Goal: Task Accomplishment & Management: Use online tool/utility

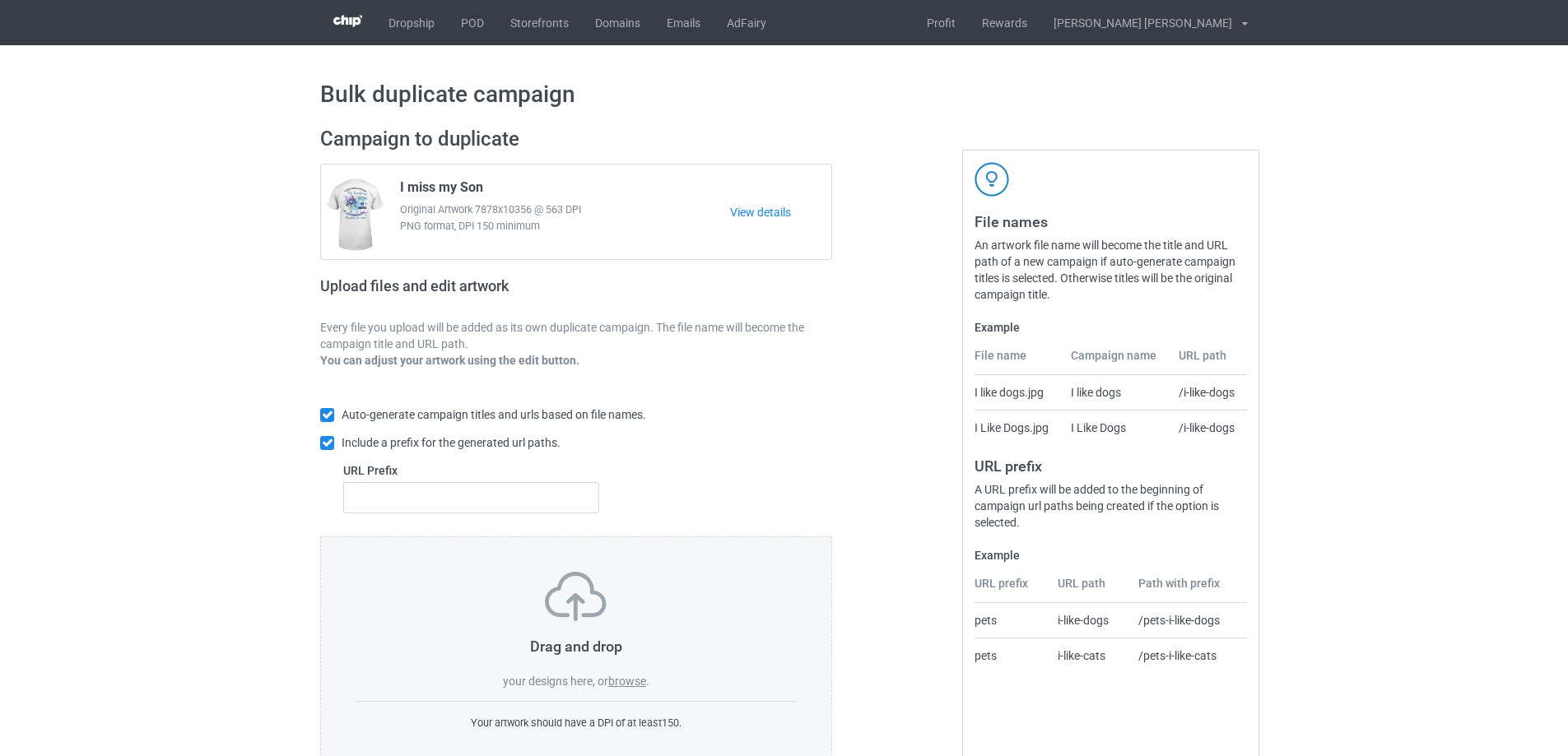
click at [626, 685] on label "browse" at bounding box center [627, 681] width 38 height 13
click at [0, 0] on input "browse" at bounding box center [0, 0] width 0 height 0
click at [633, 679] on label "browse" at bounding box center [627, 681] width 38 height 13
click at [0, 0] on input "browse" at bounding box center [0, 0] width 0 height 0
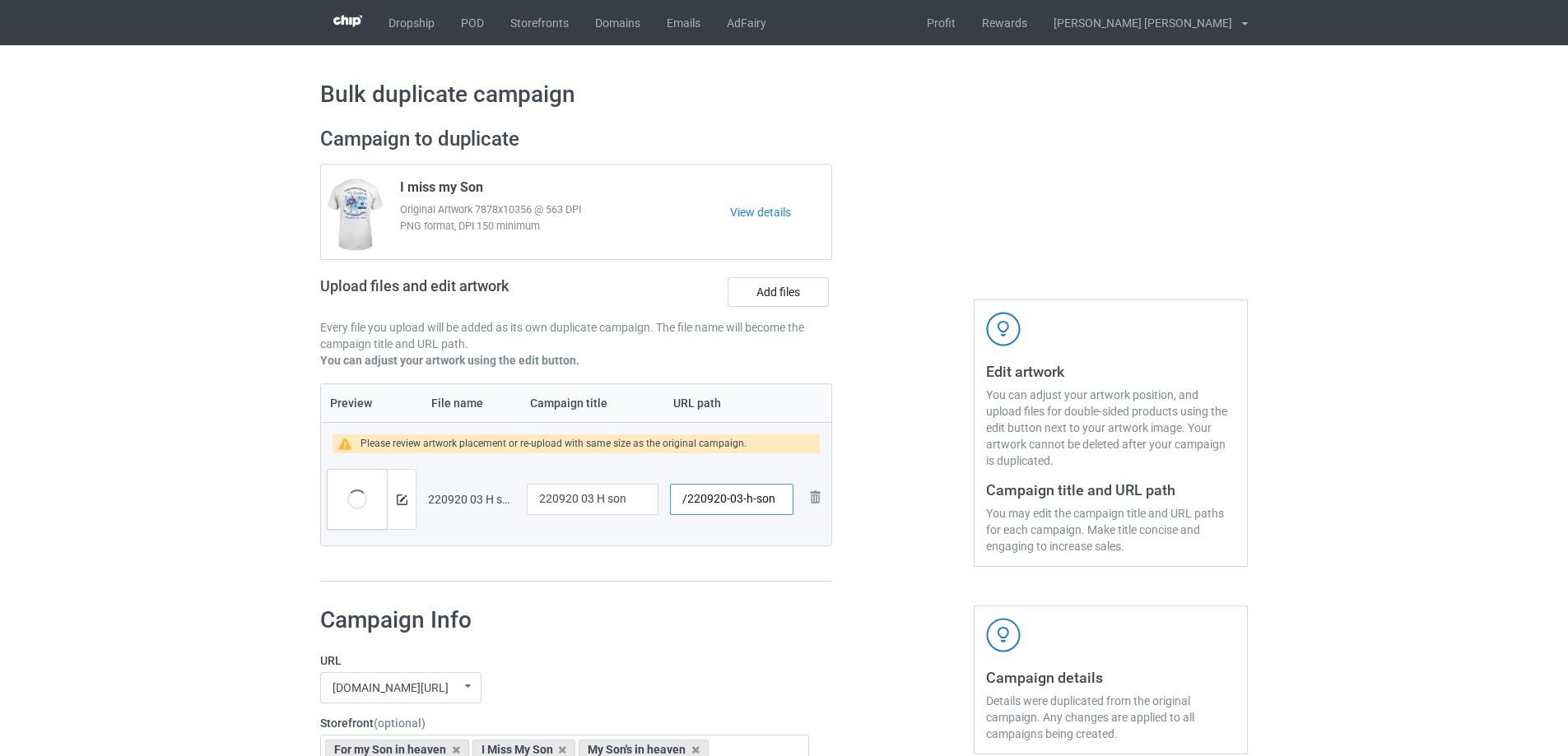
drag, startPoint x: 740, startPoint y: 503, endPoint x: 781, endPoint y: 503, distance: 41.0
click at [781, 503] on input "/220920-03-h-son" at bounding box center [731, 499] width 123 height 31
type input "/220920-03"
click at [775, 297] on label "Add files" at bounding box center [778, 292] width 101 height 29
click at [0, 0] on input "Add files" at bounding box center [0, 0] width 0 height 0
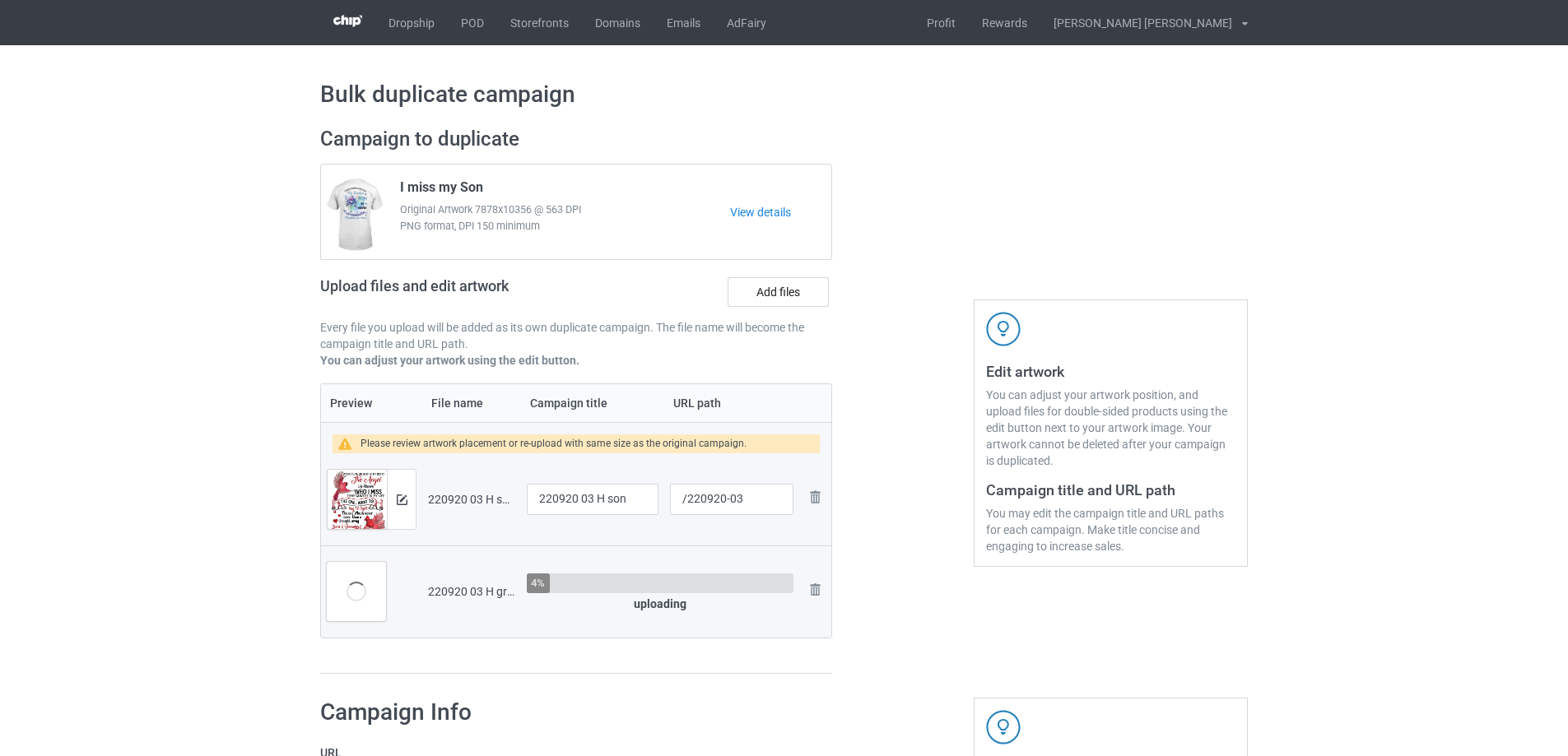
scroll to position [165, 0]
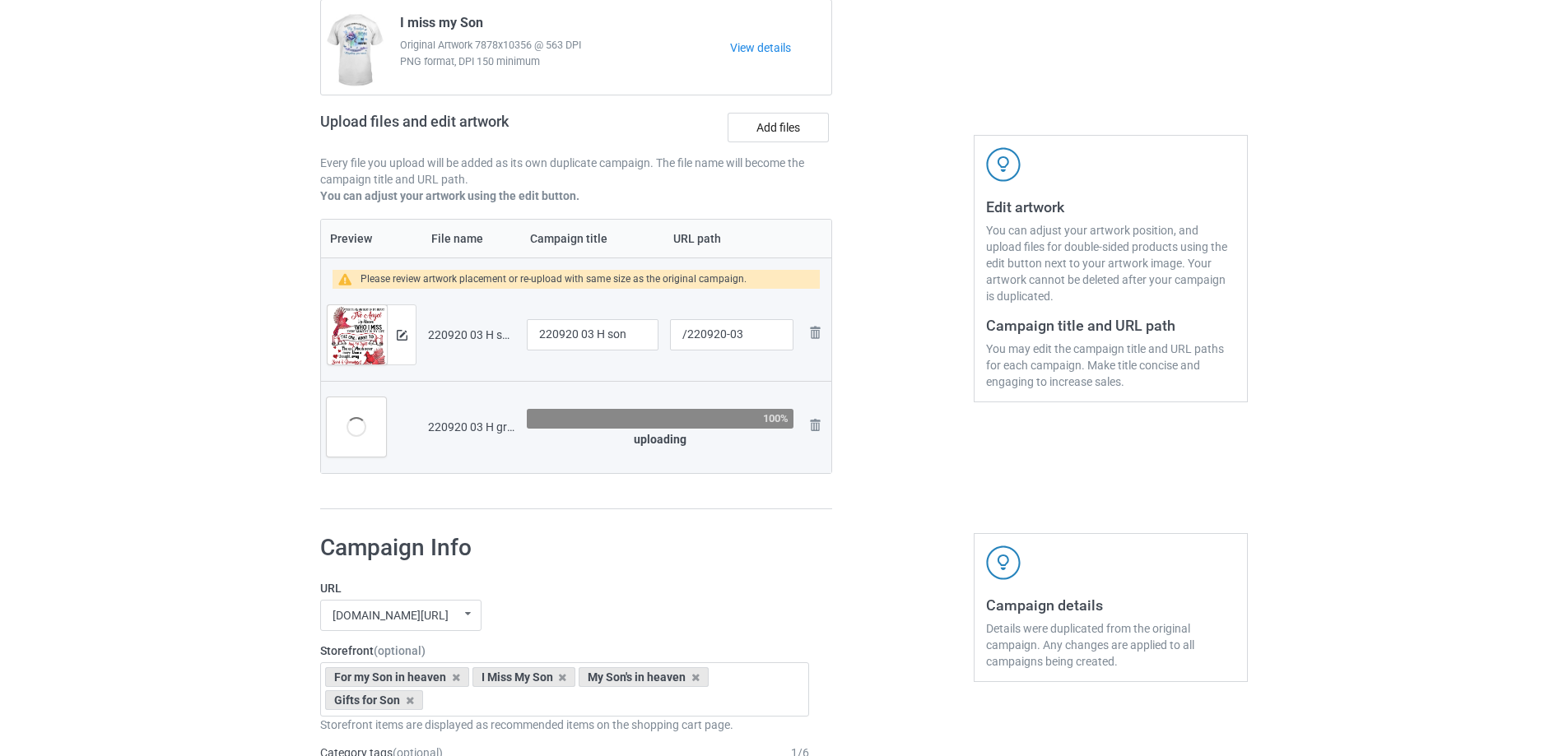
drag, startPoint x: 492, startPoint y: 22, endPoint x: 365, endPoint y: 22, distance: 127.0
click at [365, 22] on div "I miss my Son Original Artwork 7878x10356 @ 563 DPI PNG format, DPI 150 minimum…" at bounding box center [576, 47] width 511 height 95
copy div "I miss my Son"
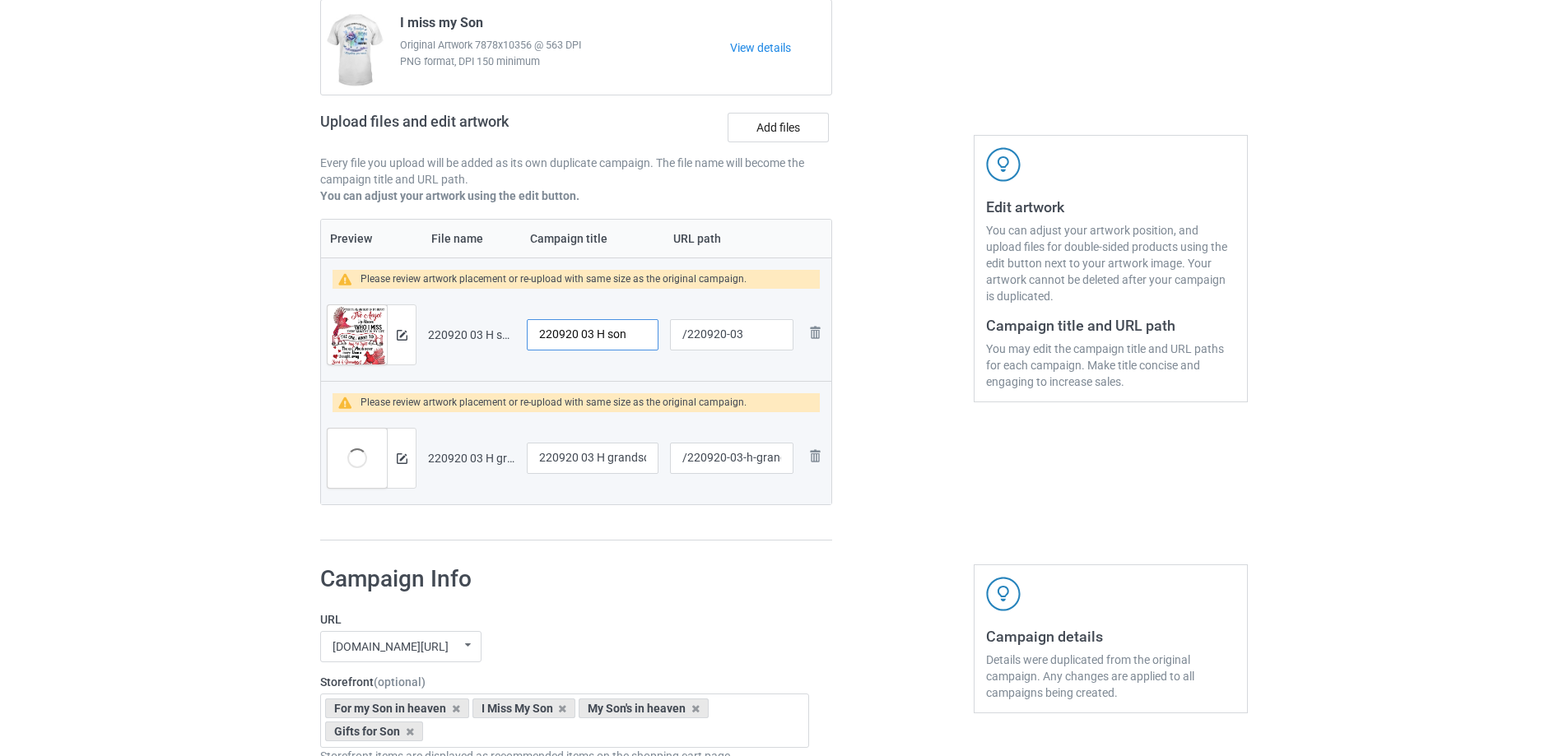
drag, startPoint x: 637, startPoint y: 333, endPoint x: 398, endPoint y: 304, distance: 240.8
click at [398, 304] on tr "Preview and edit artwork 220920 03 H son.png 220920 03 H son /220920-03 Remove …" at bounding box center [576, 334] width 511 height 92
paste input "I miss my S"
type input "I miss my Son"
drag, startPoint x: 605, startPoint y: 460, endPoint x: 495, endPoint y: 455, distance: 110.1
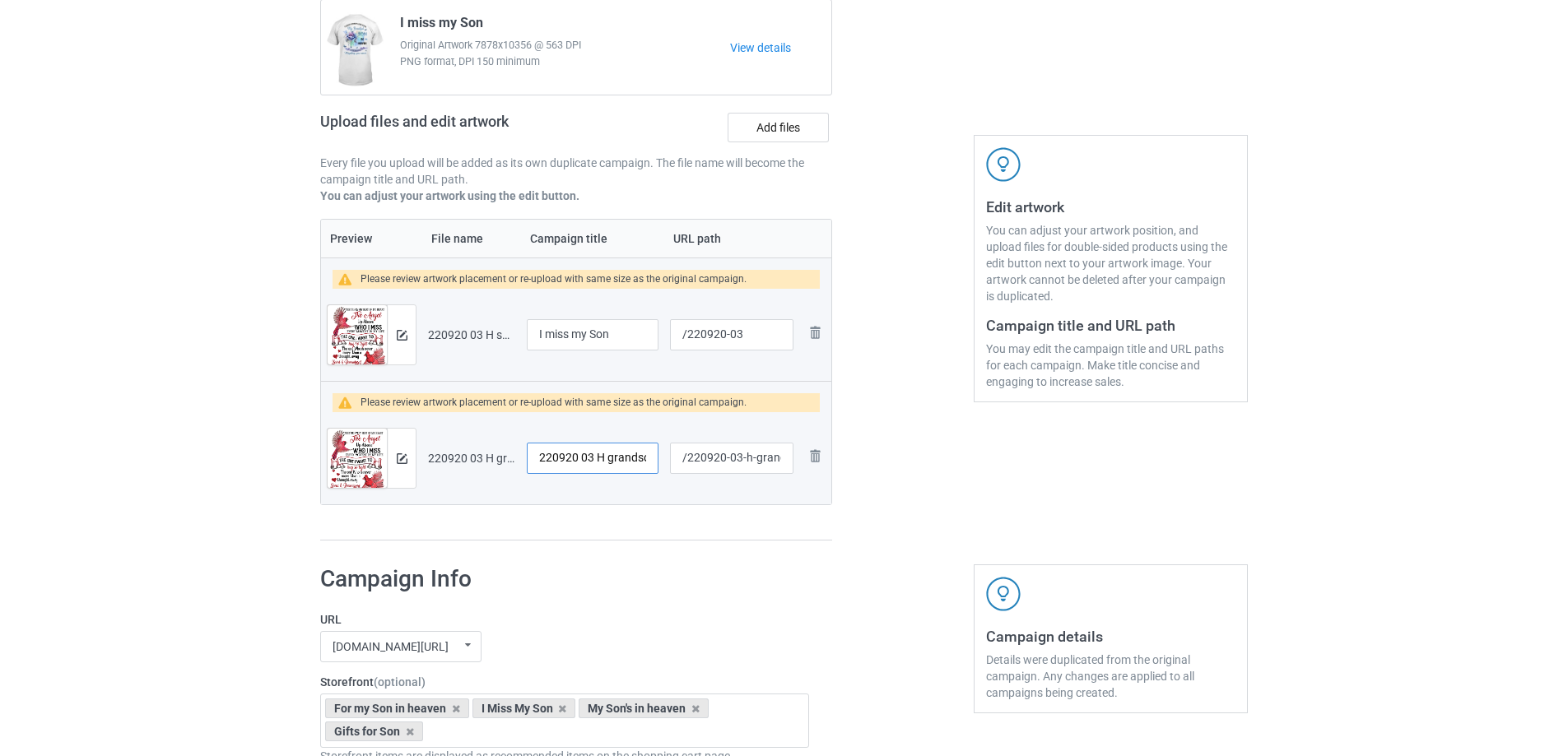
click at [495, 455] on tr "Preview and edit artwork 220920 03 H grandson.png 220920 03 H grandson /220920-…" at bounding box center [576, 458] width 511 height 92
paste input "I miss my Son"
drag, startPoint x: 597, startPoint y: 459, endPoint x: 612, endPoint y: 462, distance: 15.3
click at [612, 462] on input "I miss my Son grandson" at bounding box center [593, 458] width 132 height 31
type input "I miss my grandson"
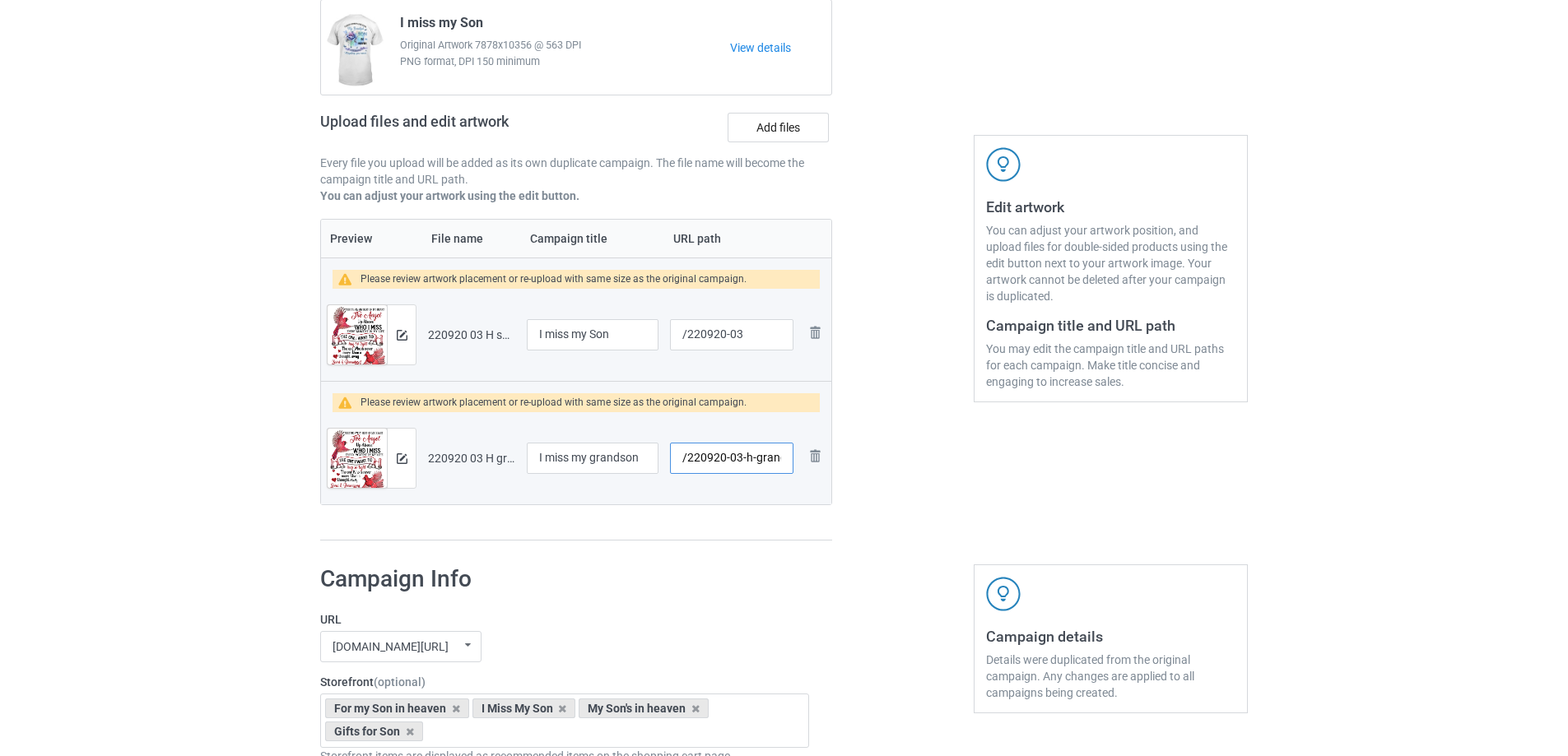
scroll to position [0, 22]
drag, startPoint x: 737, startPoint y: 461, endPoint x: 784, endPoint y: 465, distance: 47.2
click at [784, 465] on input "/220920-03-h-grandson" at bounding box center [731, 458] width 123 height 31
type input "/220920-04"
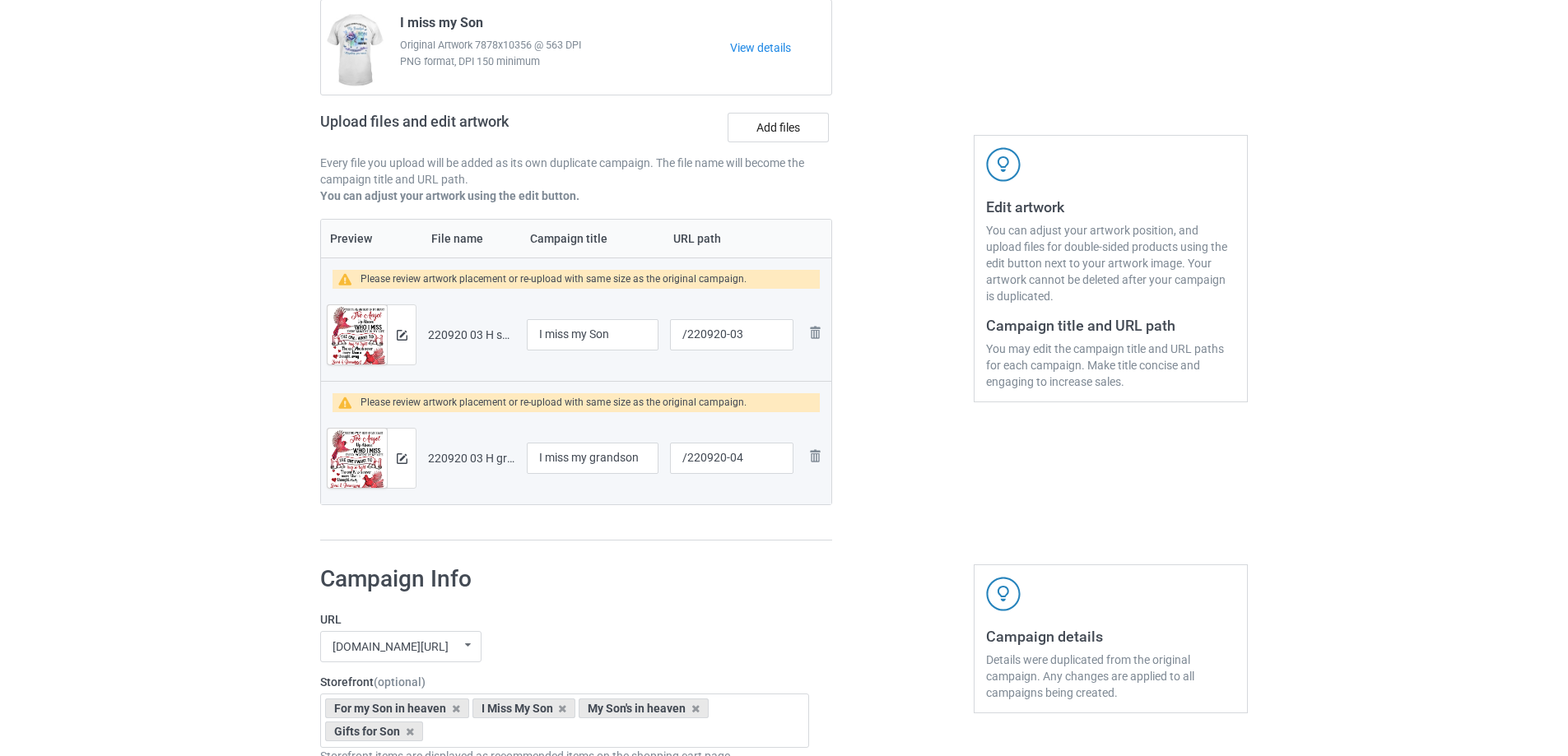
click at [947, 465] on div at bounding box center [902, 252] width 118 height 603
click at [398, 333] on img at bounding box center [402, 335] width 10 height 10
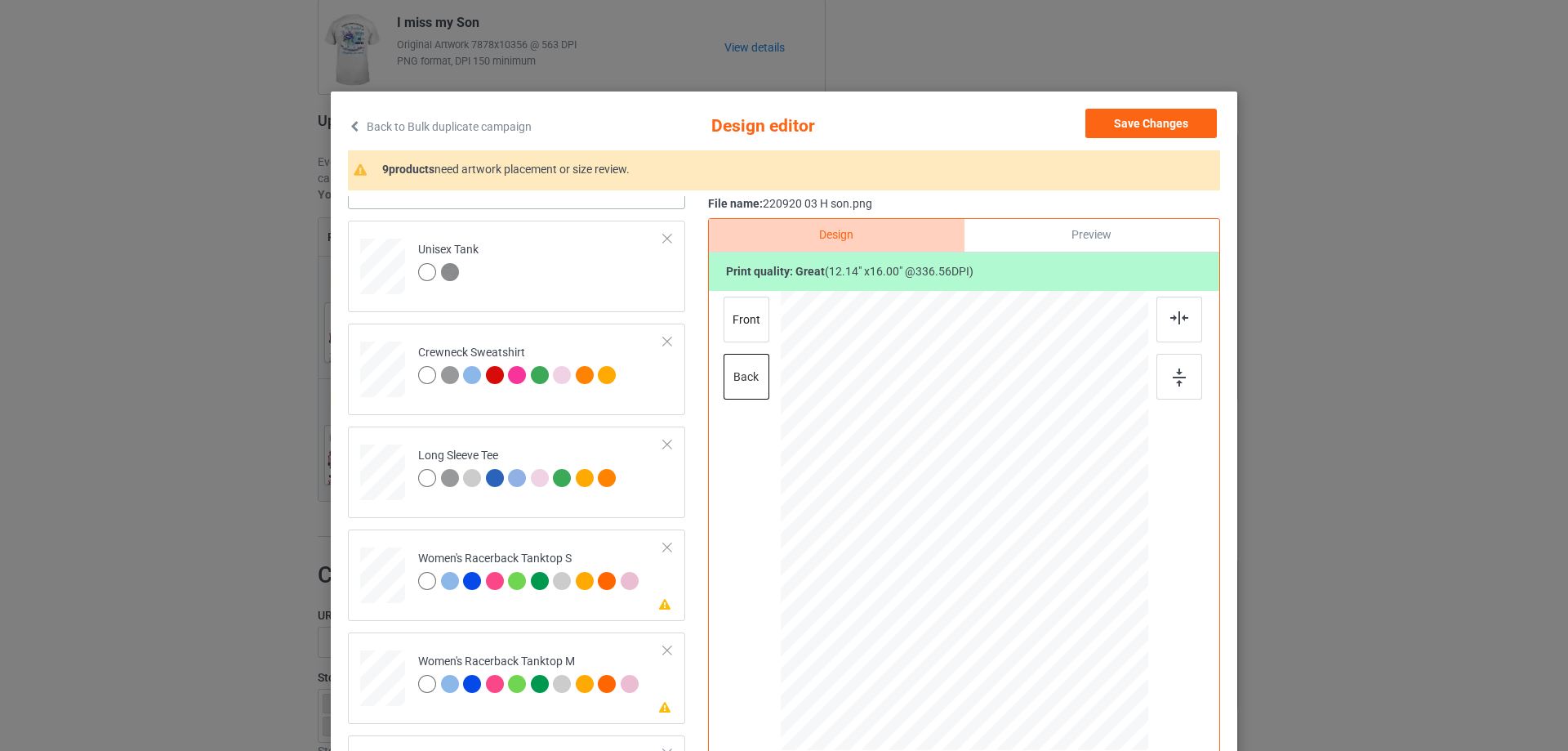
scroll to position [572, 0]
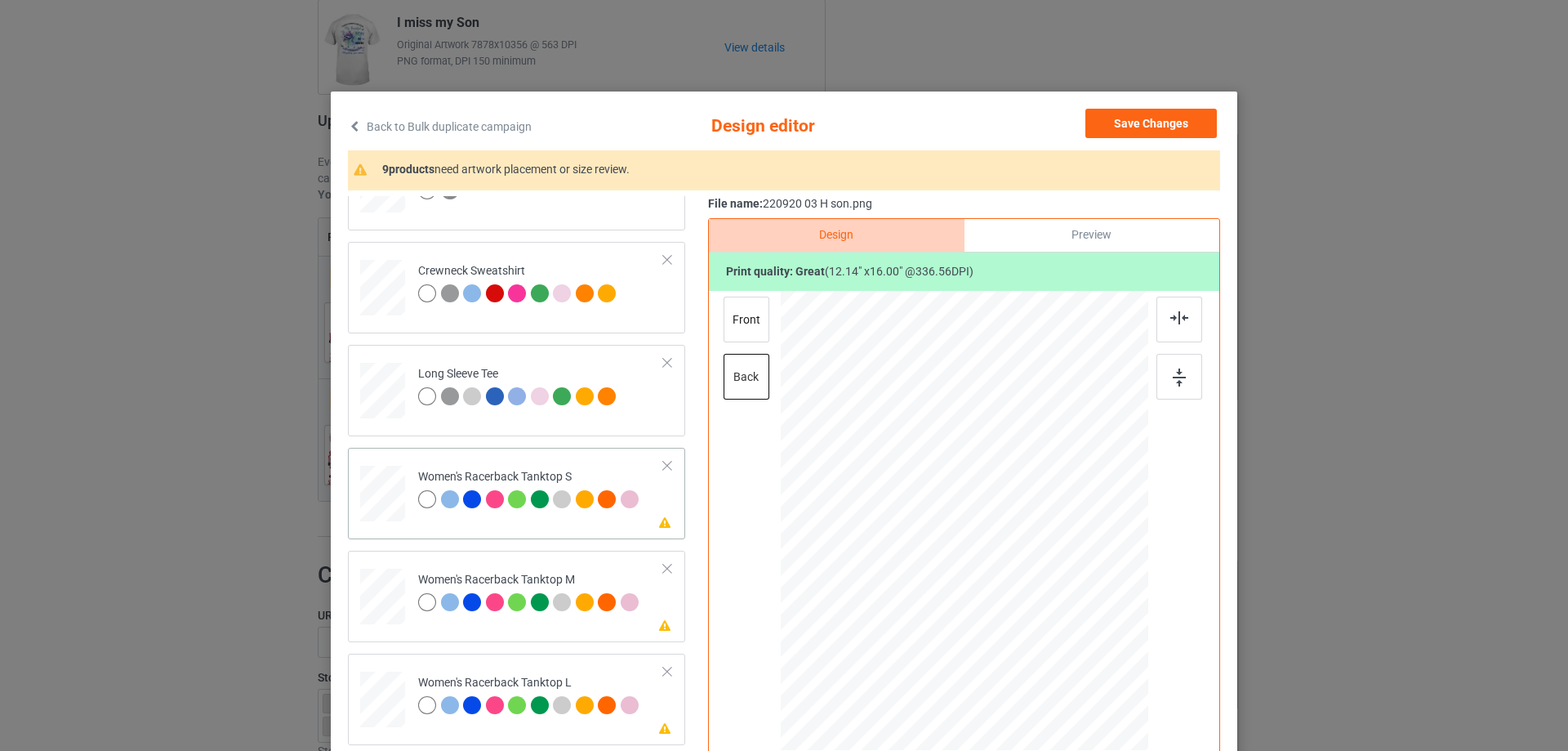
click at [389, 492] on div at bounding box center [383, 494] width 45 height 57
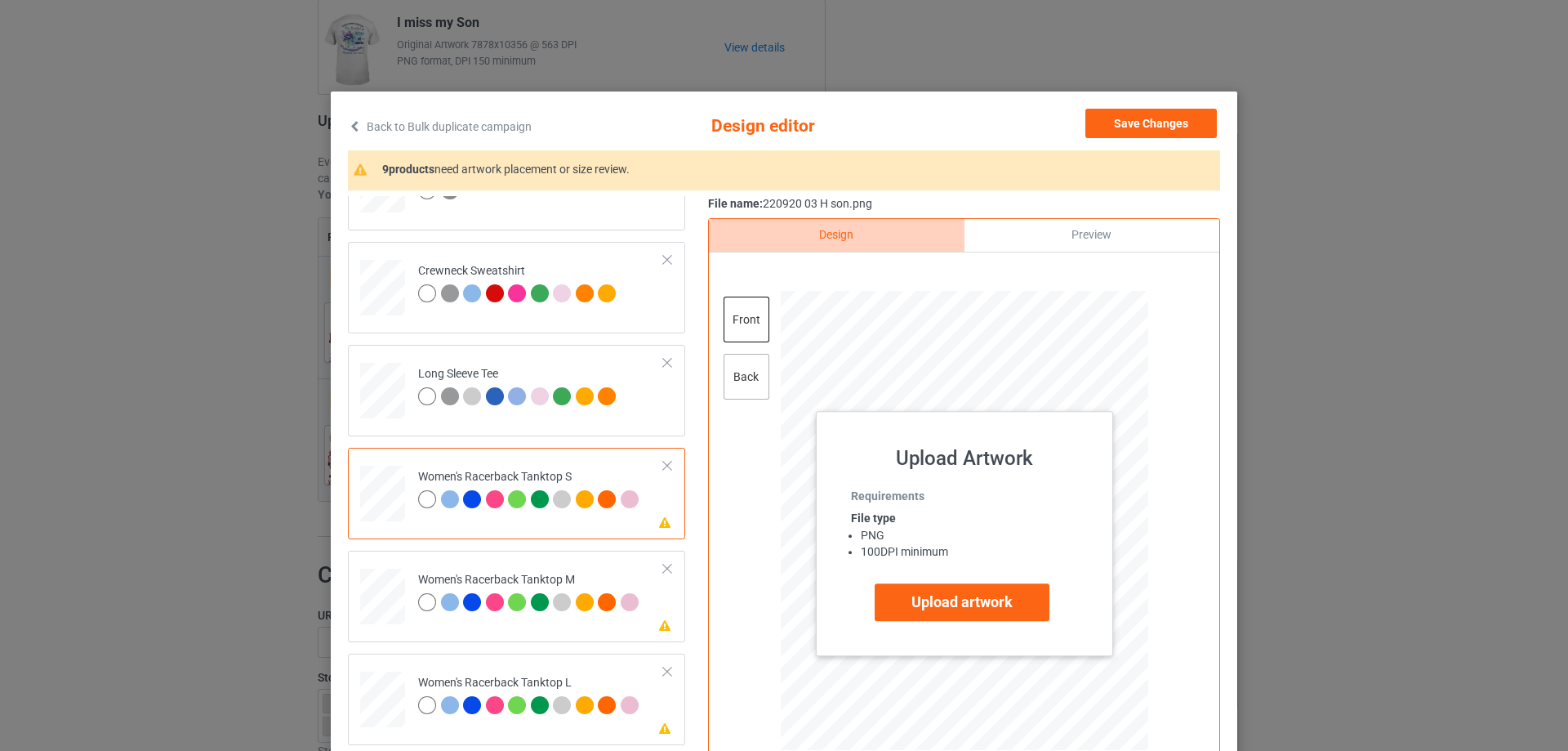
click at [724, 371] on div "back" at bounding box center [746, 376] width 45 height 45
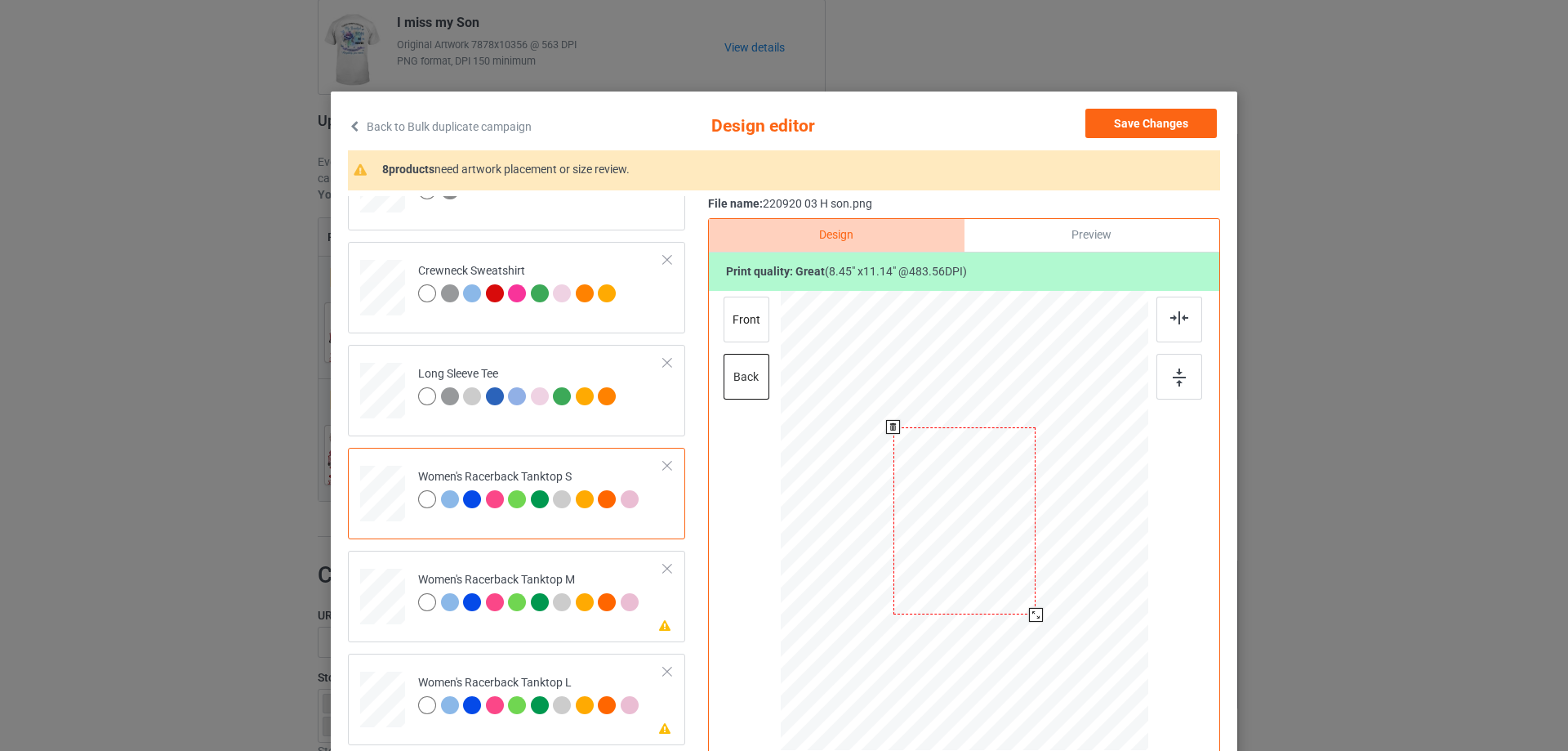
drag, startPoint x: 1056, startPoint y: 653, endPoint x: 1040, endPoint y: 606, distance: 49.6
click at [1040, 606] on div at bounding box center [965, 521] width 332 height 460
drag, startPoint x: 1010, startPoint y: 593, endPoint x: 1004, endPoint y: 602, distance: 10.8
click at [1004, 602] on div at bounding box center [959, 545] width 142 height 188
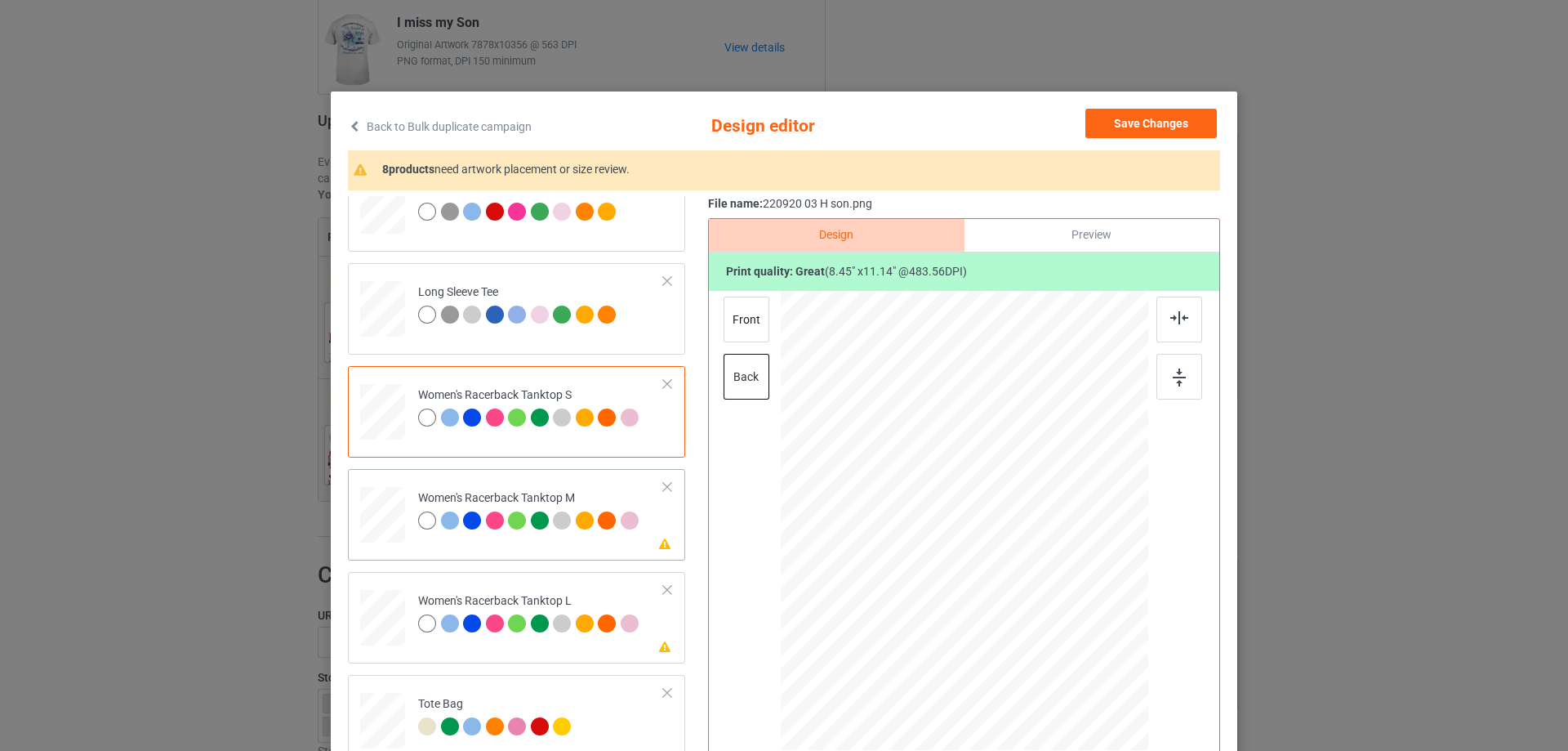
click at [391, 515] on div at bounding box center [383, 516] width 45 height 57
drag, startPoint x: 1062, startPoint y: 660, endPoint x: 977, endPoint y: 530, distance: 155.3
click at [1036, 605] on div at bounding box center [965, 521] width 342 height 460
drag, startPoint x: 975, startPoint y: 523, endPoint x: 969, endPoint y: 542, distance: 19.9
click at [969, 542] on div at bounding box center [959, 539] width 135 height 179
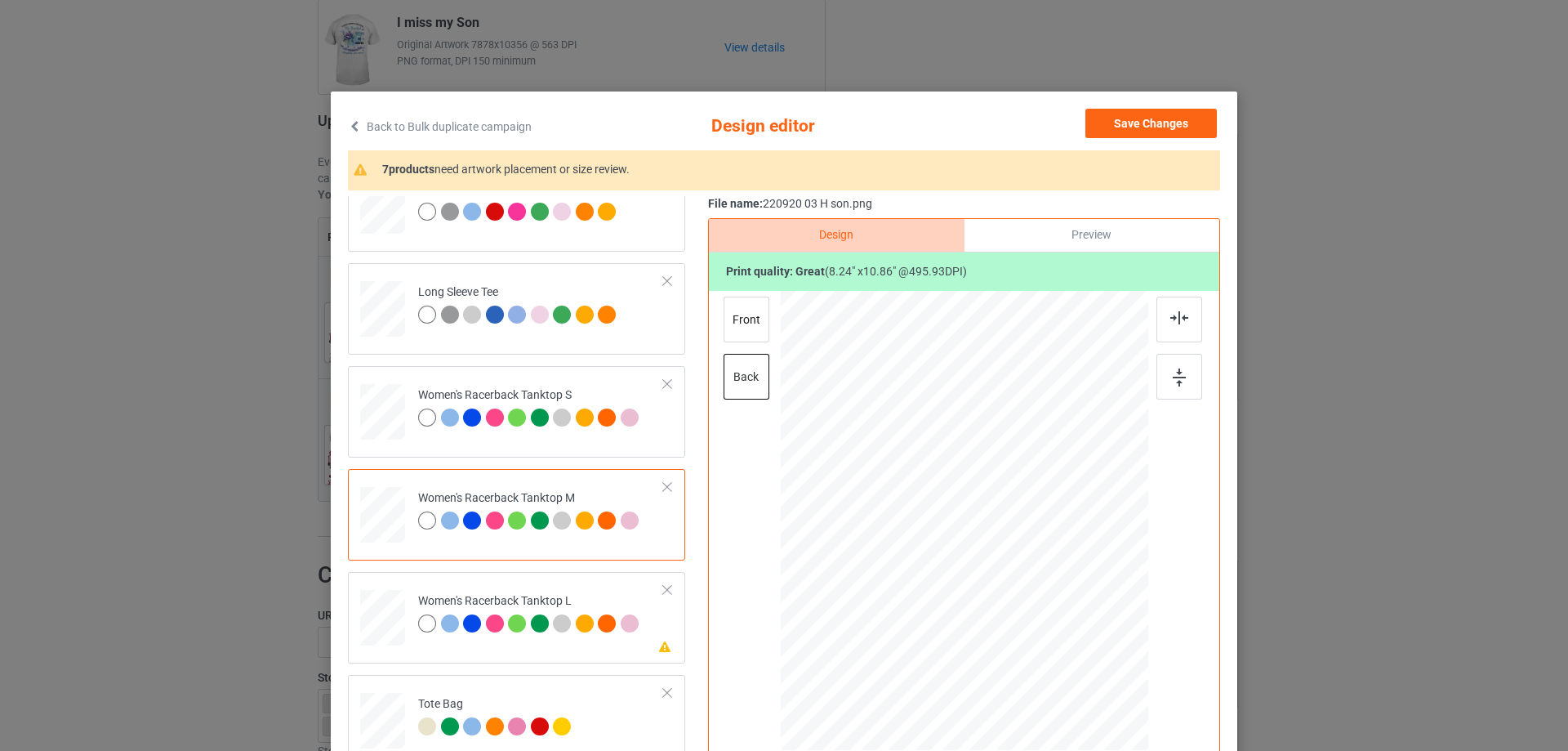
scroll to position [817, 0]
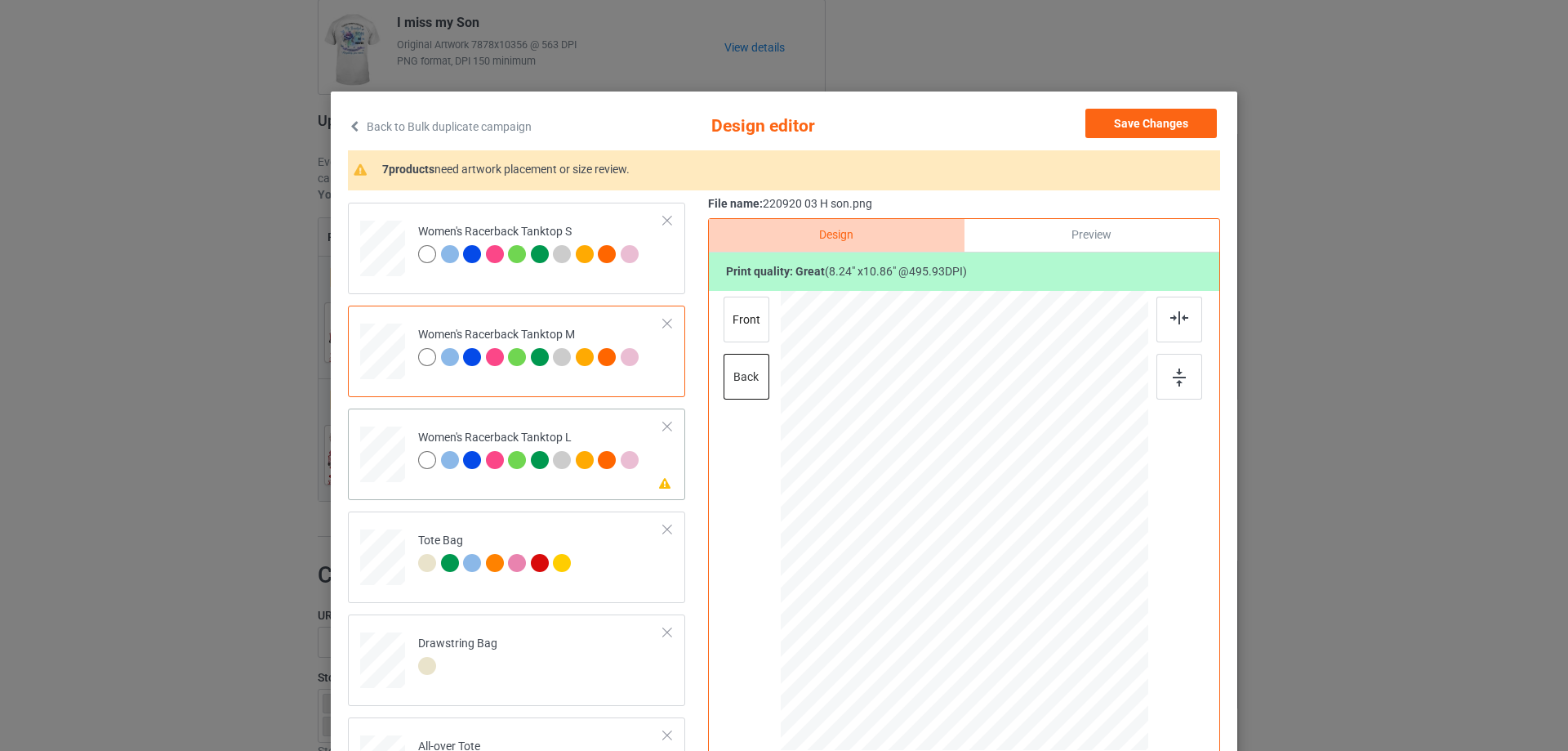
click at [378, 459] on div at bounding box center [383, 455] width 45 height 54
drag, startPoint x: 1065, startPoint y: 664, endPoint x: 1030, endPoint y: 598, distance: 74.7
click at [1030, 598] on div at bounding box center [965, 521] width 359 height 460
drag, startPoint x: 985, startPoint y: 545, endPoint x: 981, endPoint y: 553, distance: 8.9
click at [981, 553] on div at bounding box center [961, 527] width 127 height 167
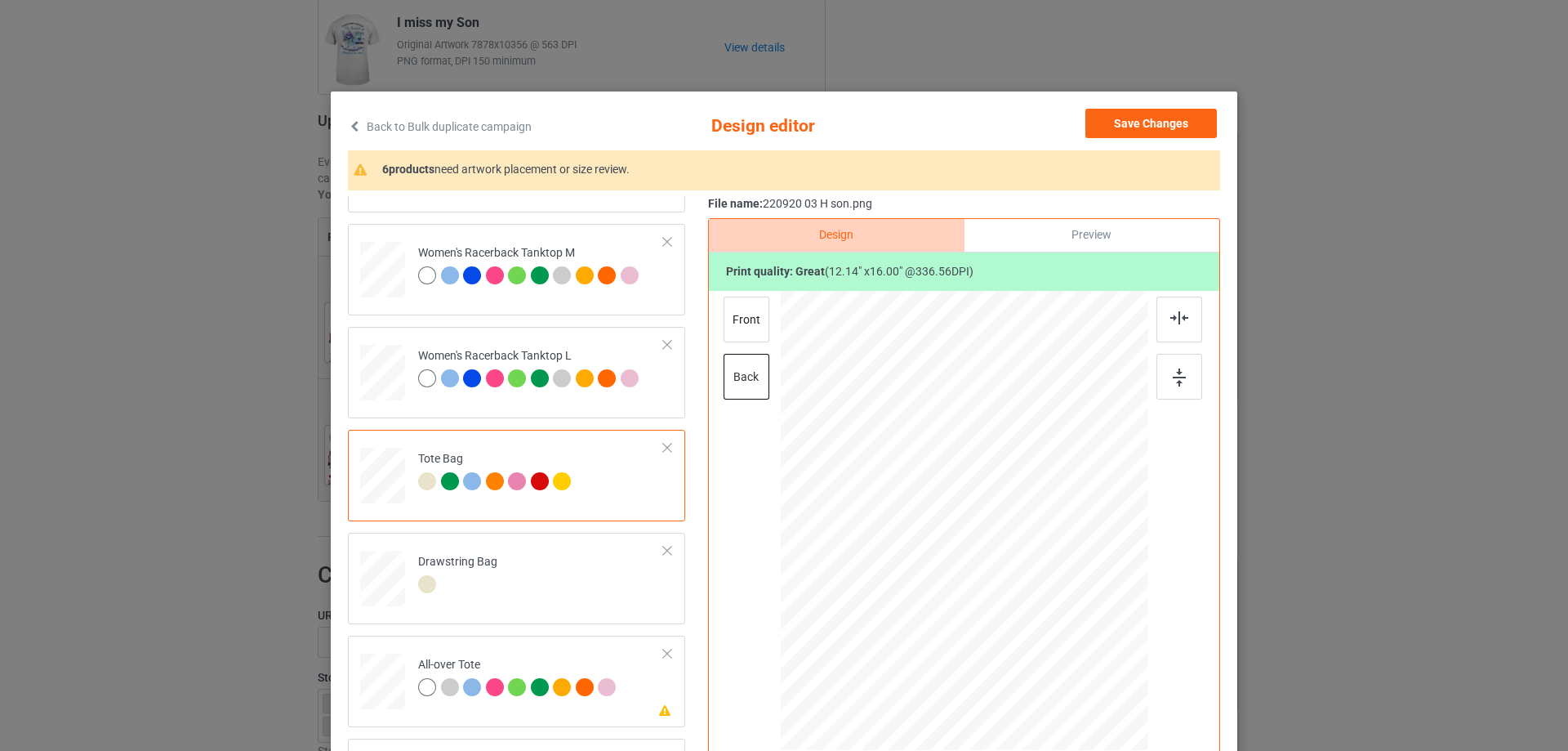
scroll to position [1063, 0]
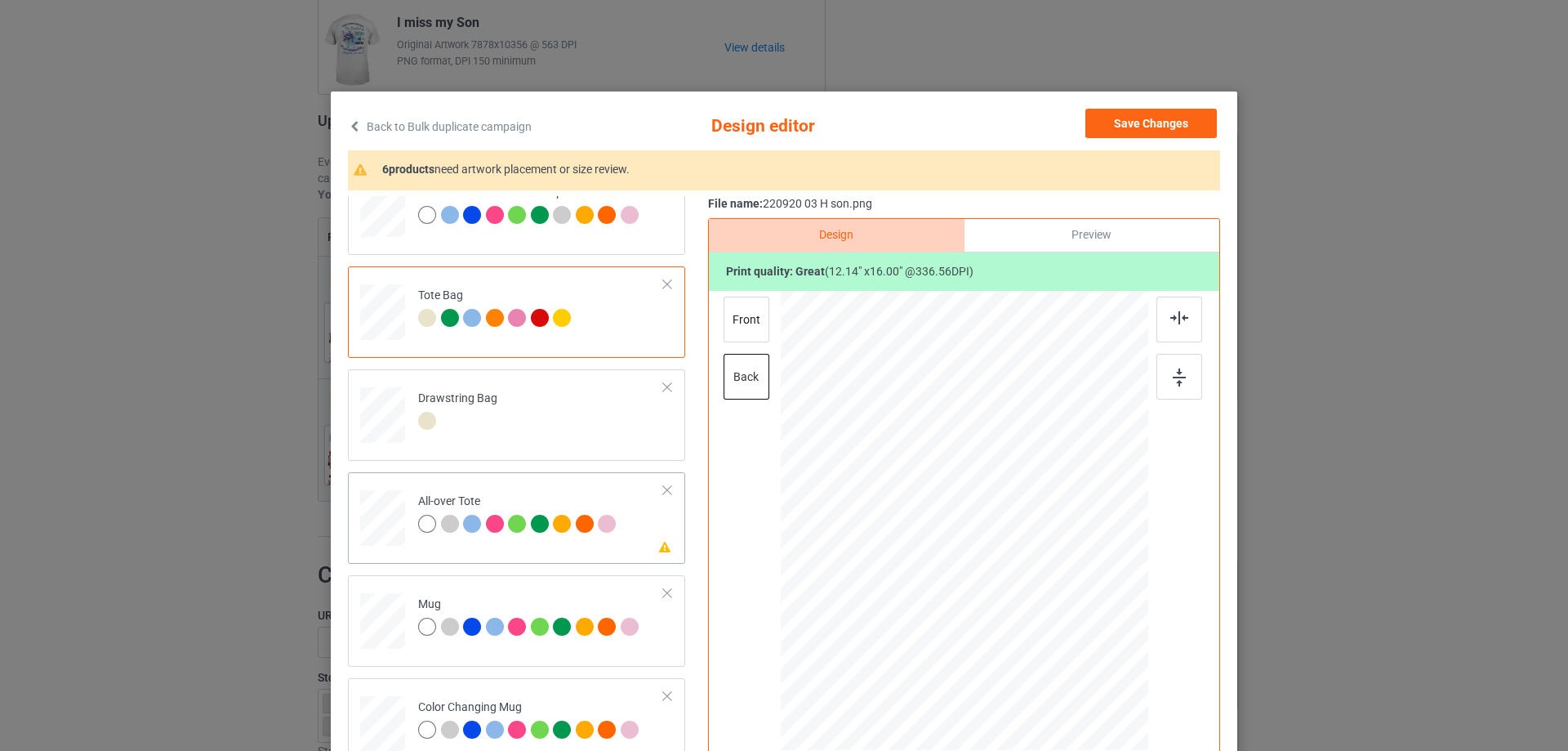
click at [387, 532] on div at bounding box center [383, 518] width 45 height 45
drag, startPoint x: 1068, startPoint y: 665, endPoint x: 1062, endPoint y: 654, distance: 12.5
click at [1062, 654] on div at bounding box center [1067, 656] width 14 height 14
click at [1029, 617] on div at bounding box center [965, 516] width 205 height 271
click at [1178, 314] on img at bounding box center [1179, 318] width 18 height 13
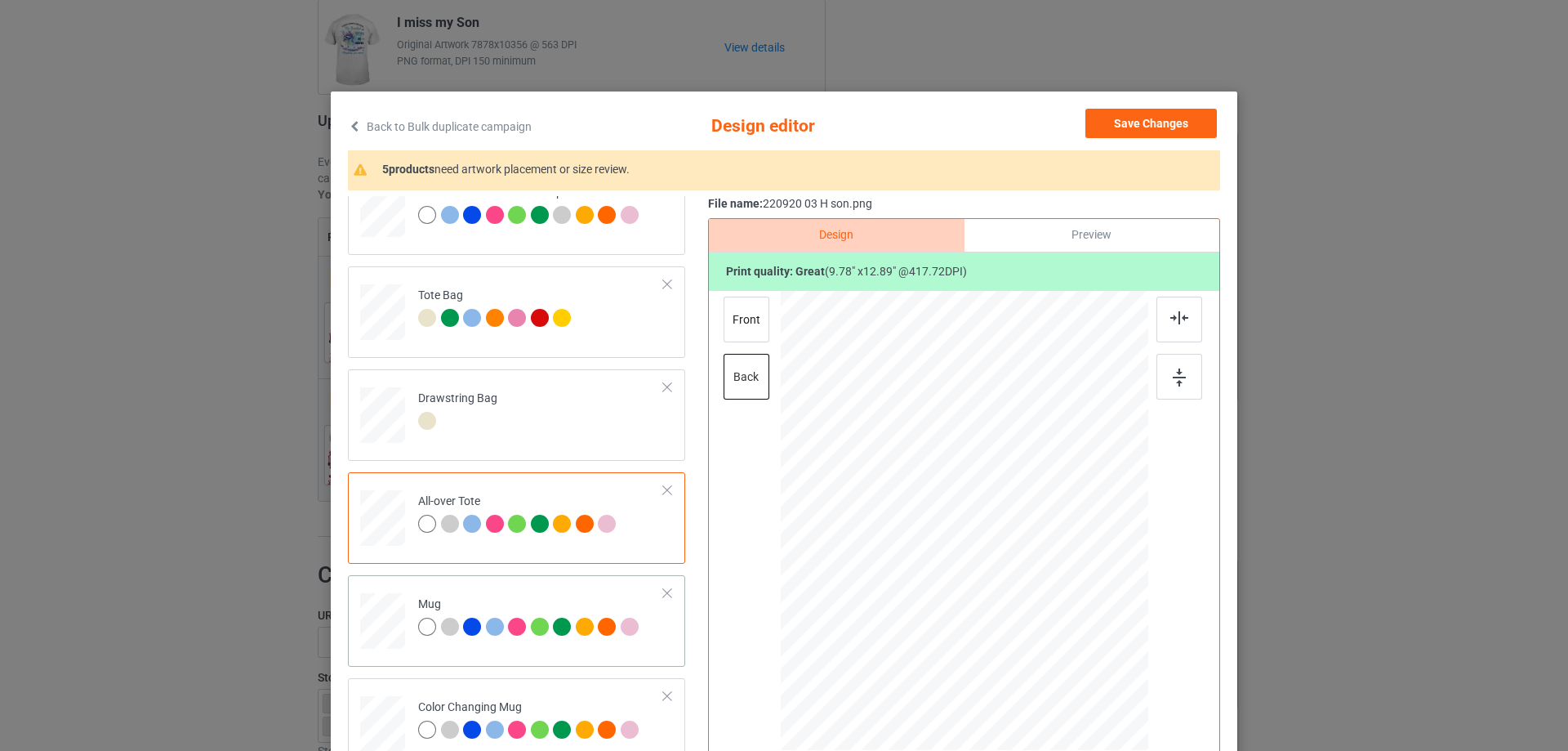
scroll to position [1225, 0]
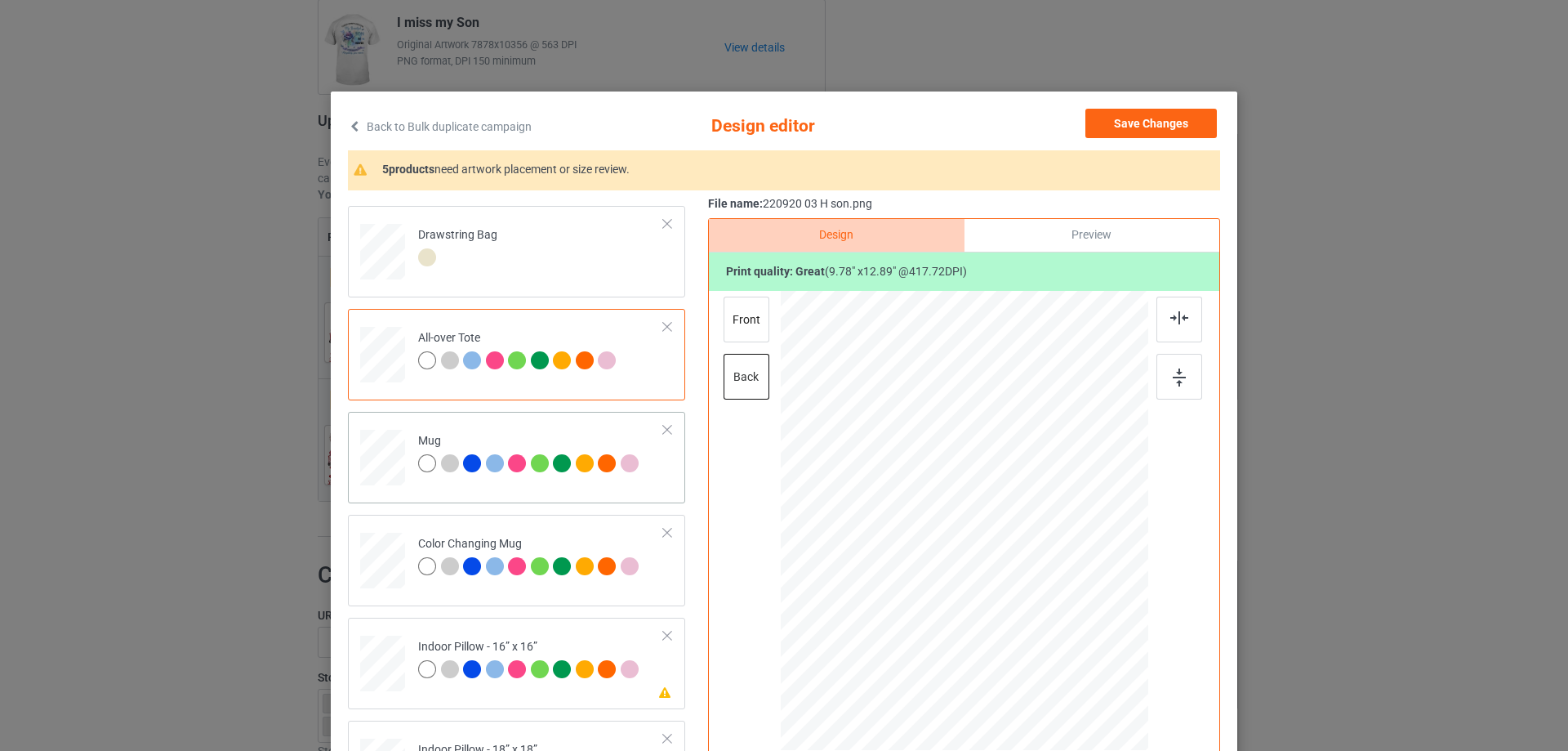
click at [377, 453] on div at bounding box center [383, 458] width 45 height 19
click at [1182, 376] on div at bounding box center [1179, 376] width 45 height 45
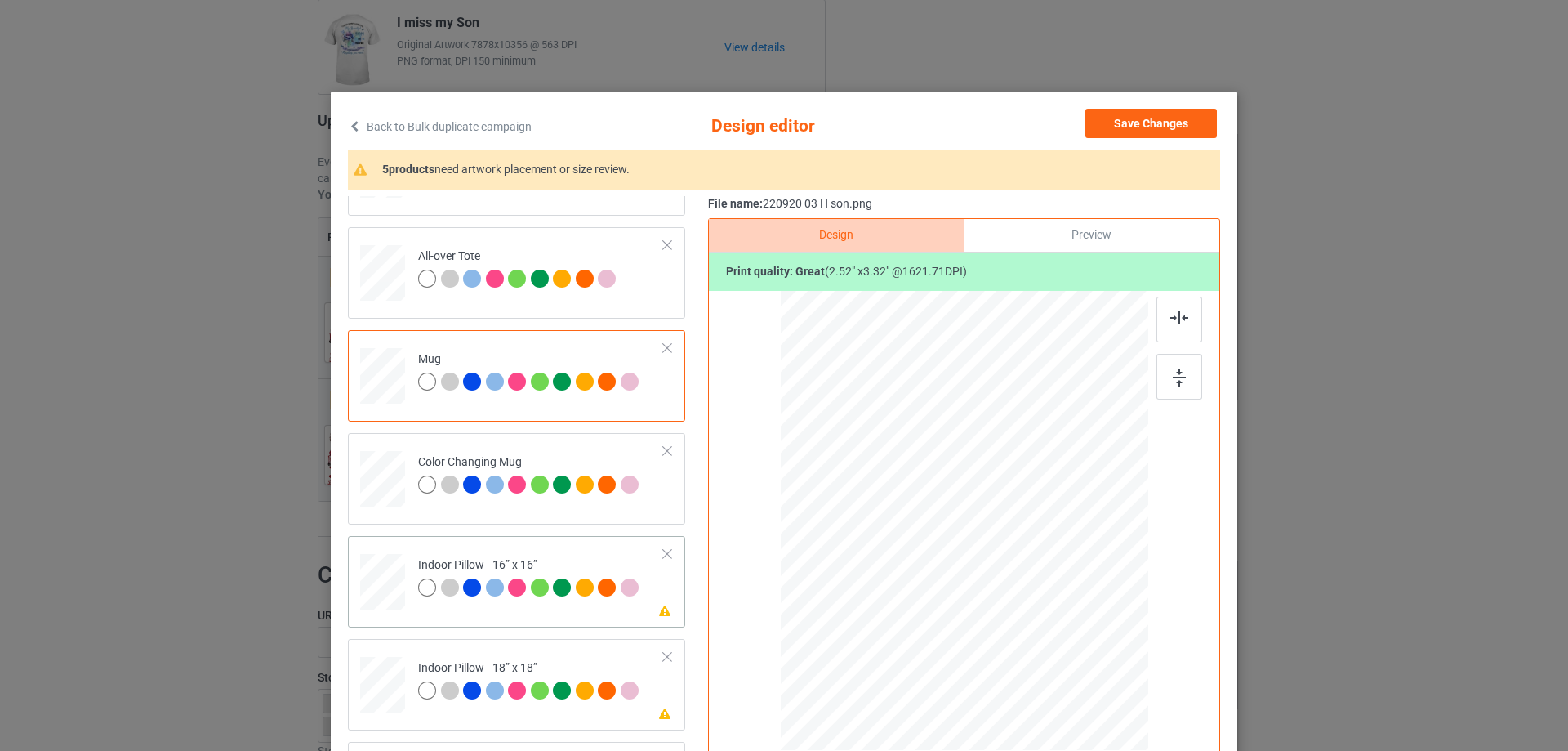
click at [389, 587] on div at bounding box center [383, 582] width 45 height 45
drag, startPoint x: 1074, startPoint y: 667, endPoint x: 1066, endPoint y: 647, distance: 21.5
click at [1066, 647] on div at bounding box center [964, 521] width 367 height 367
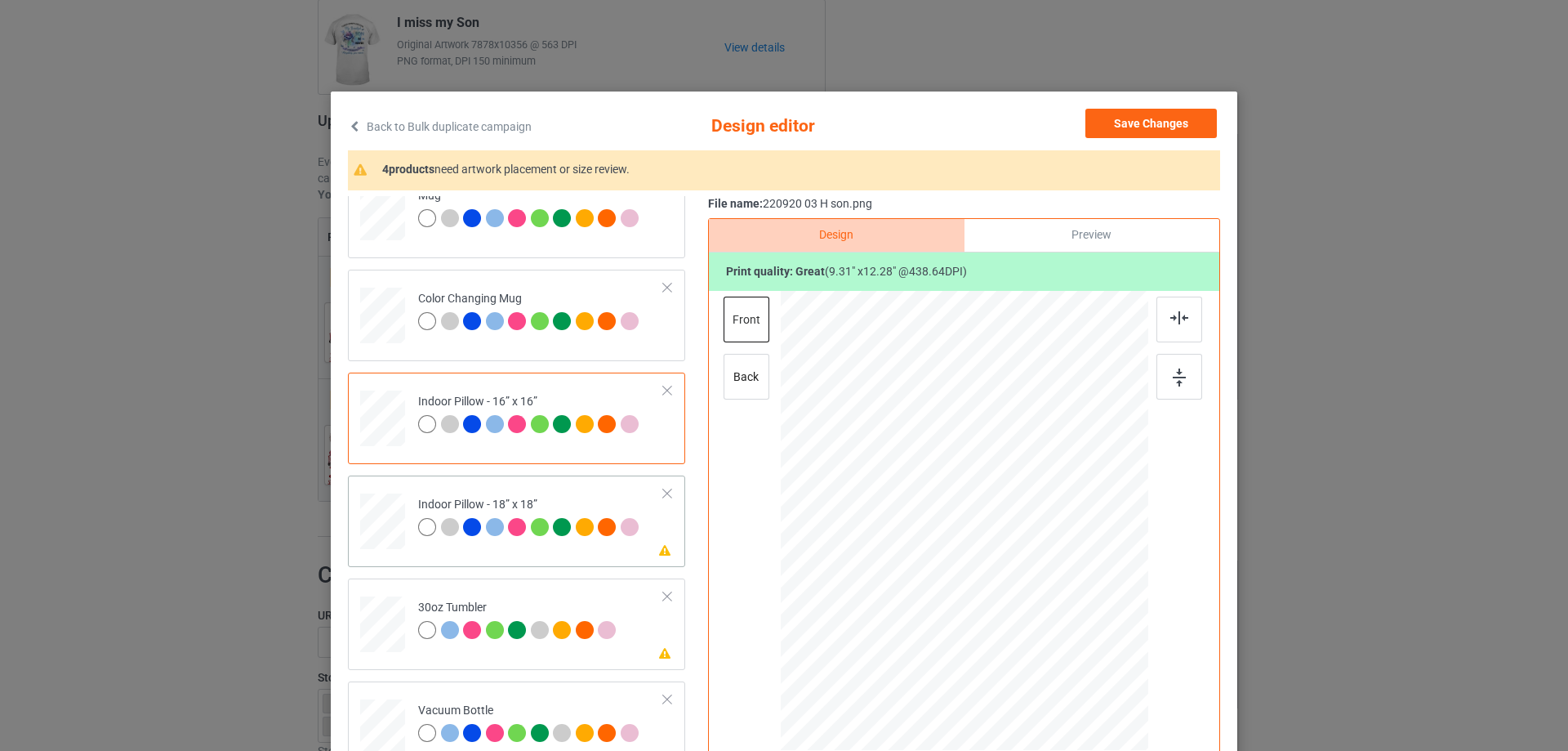
click at [383, 533] on div at bounding box center [383, 522] width 45 height 45
drag, startPoint x: 1070, startPoint y: 669, endPoint x: 1062, endPoint y: 651, distance: 19.7
click at [1062, 651] on div at bounding box center [1063, 651] width 14 height 14
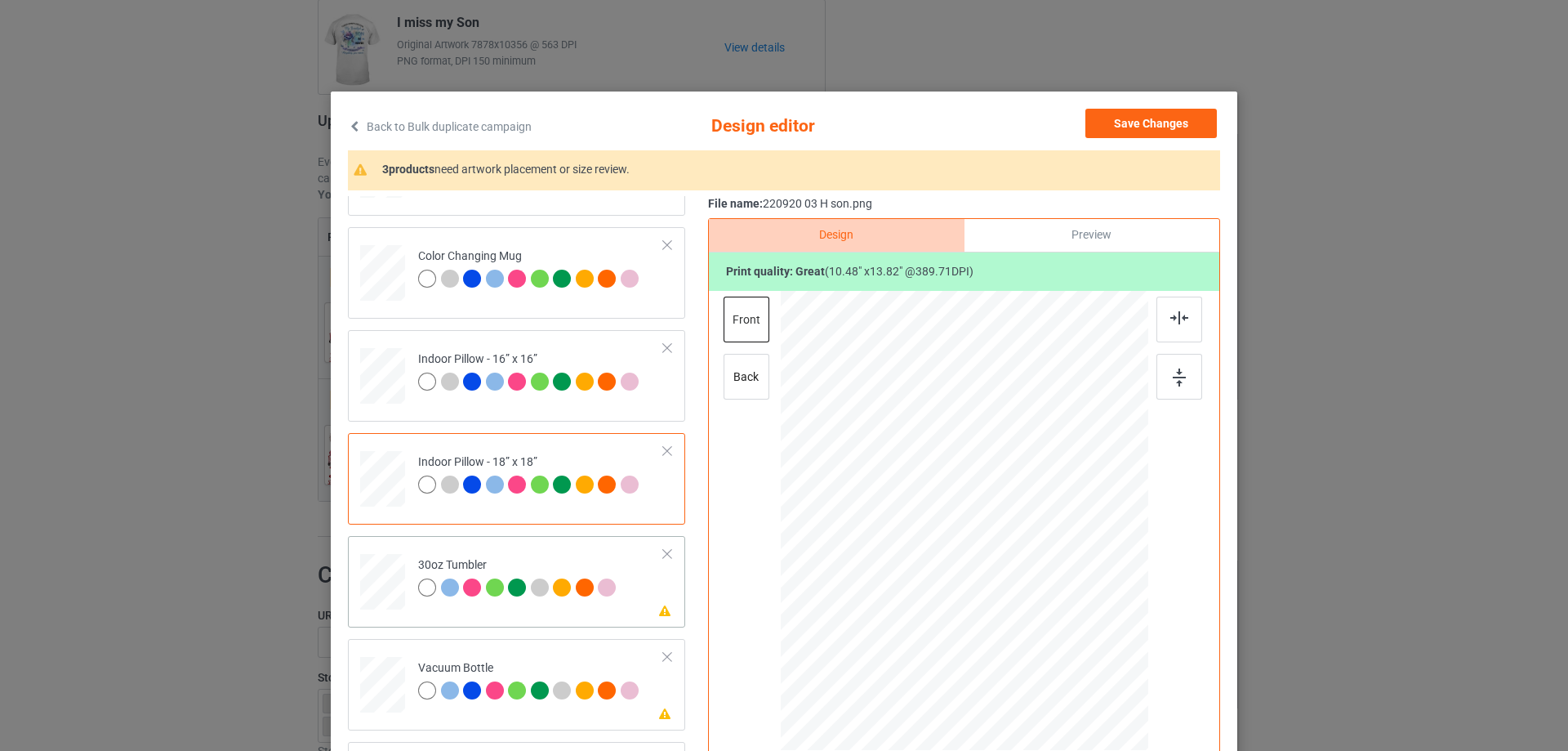
click at [385, 576] on div at bounding box center [383, 582] width 44 height 25
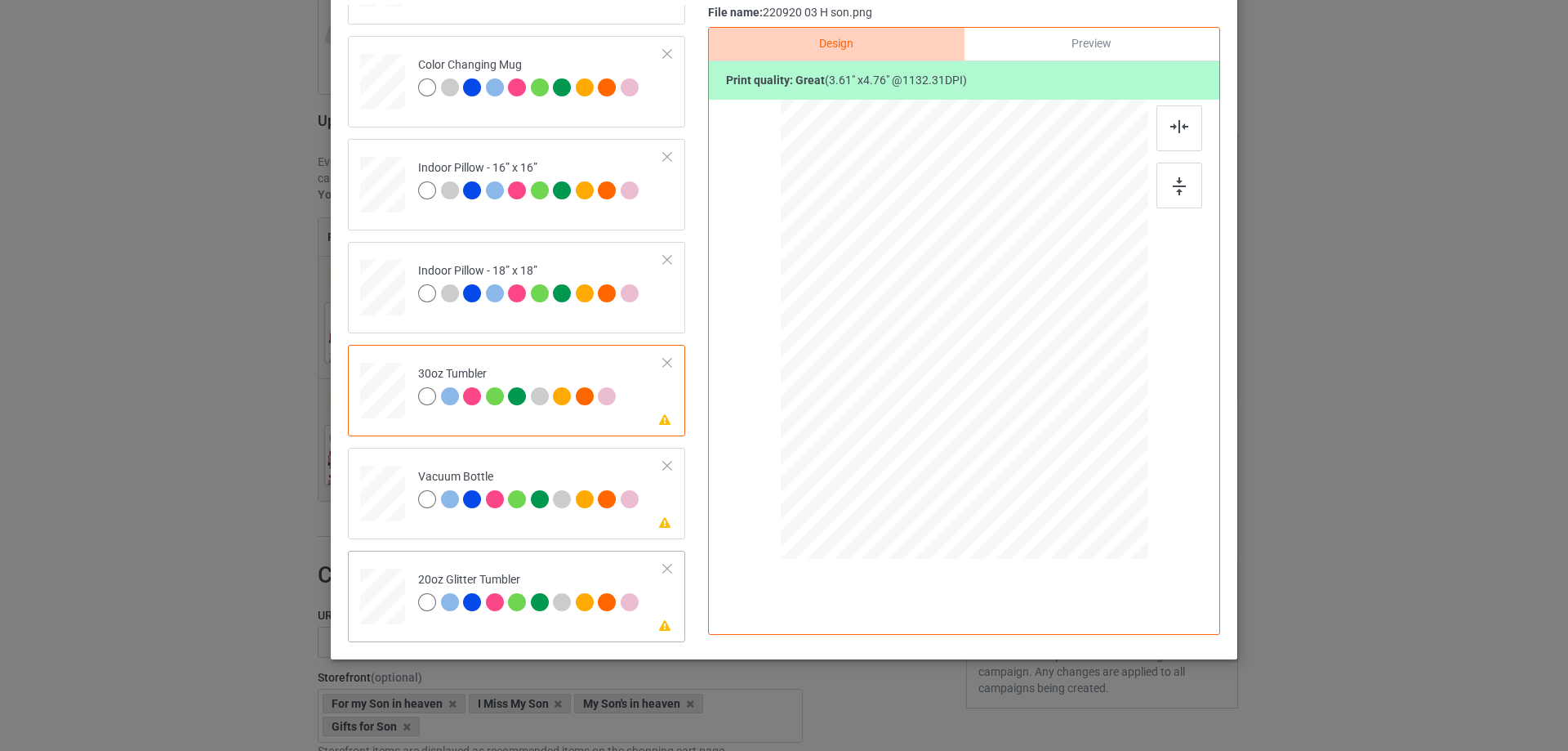
click at [379, 593] on div at bounding box center [383, 597] width 43 height 36
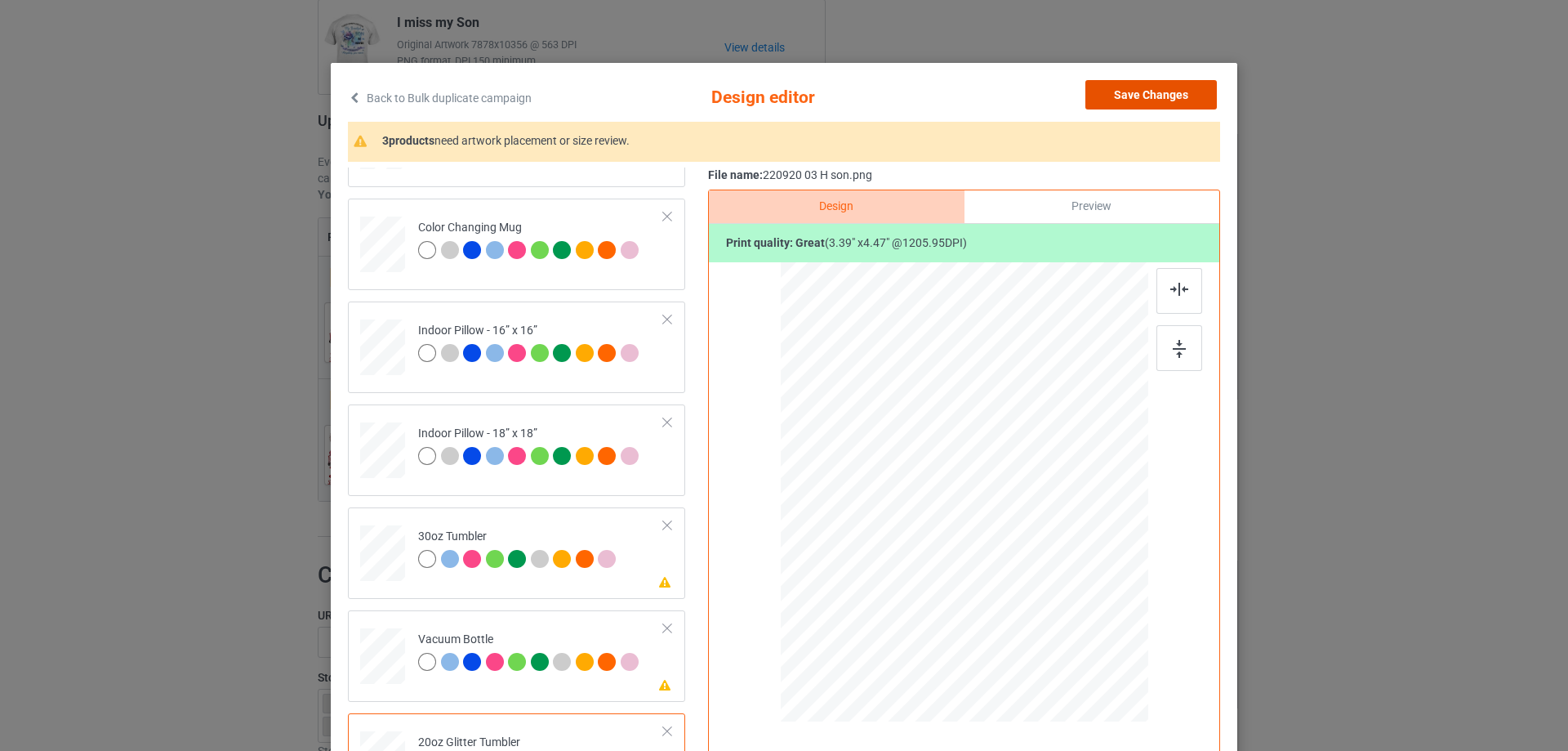
click at [1161, 97] on button "Save Changes" at bounding box center [1151, 95] width 132 height 29
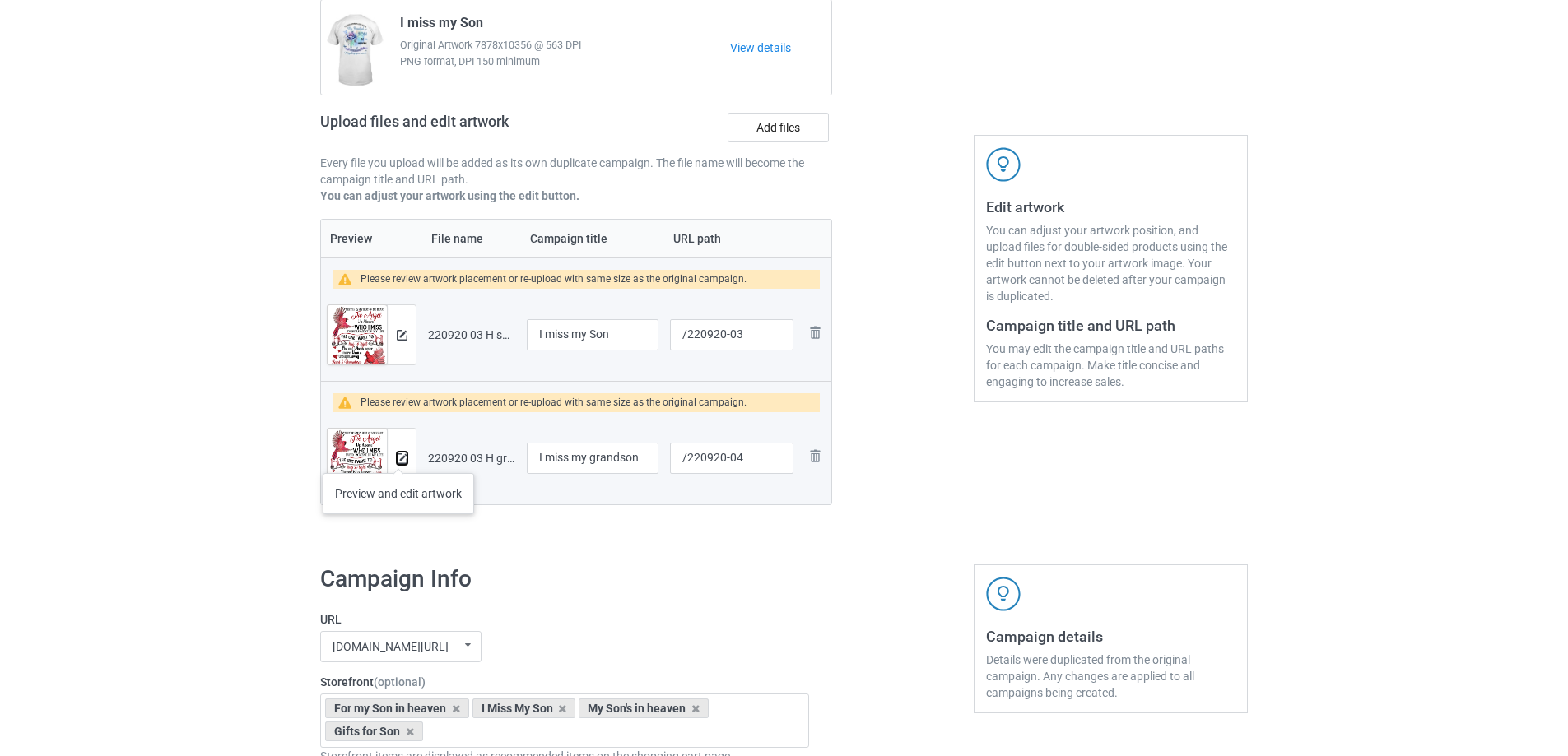
click at [398, 457] on img at bounding box center [402, 459] width 10 height 10
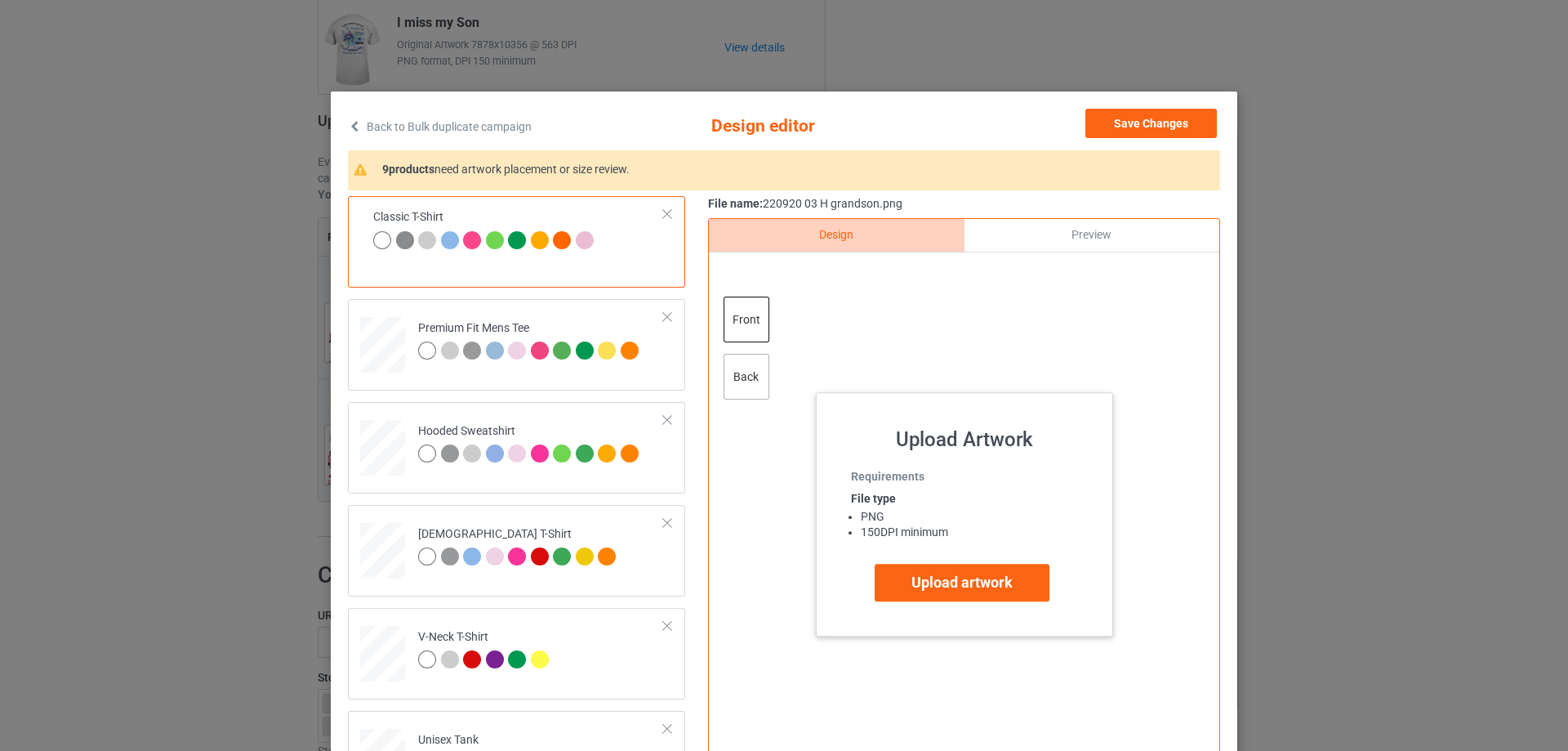
click at [735, 378] on div "back" at bounding box center [746, 376] width 45 height 45
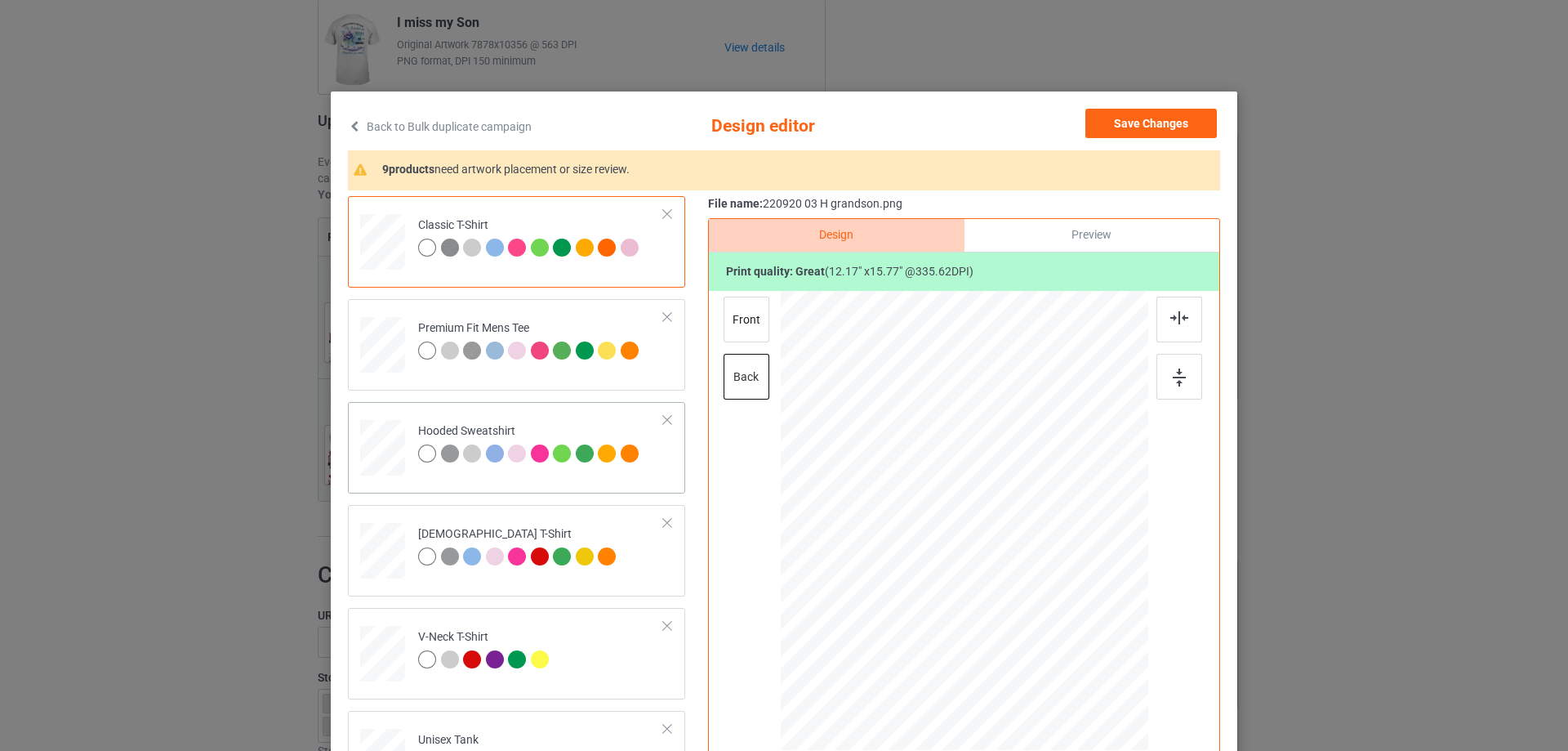
scroll to position [164, 0]
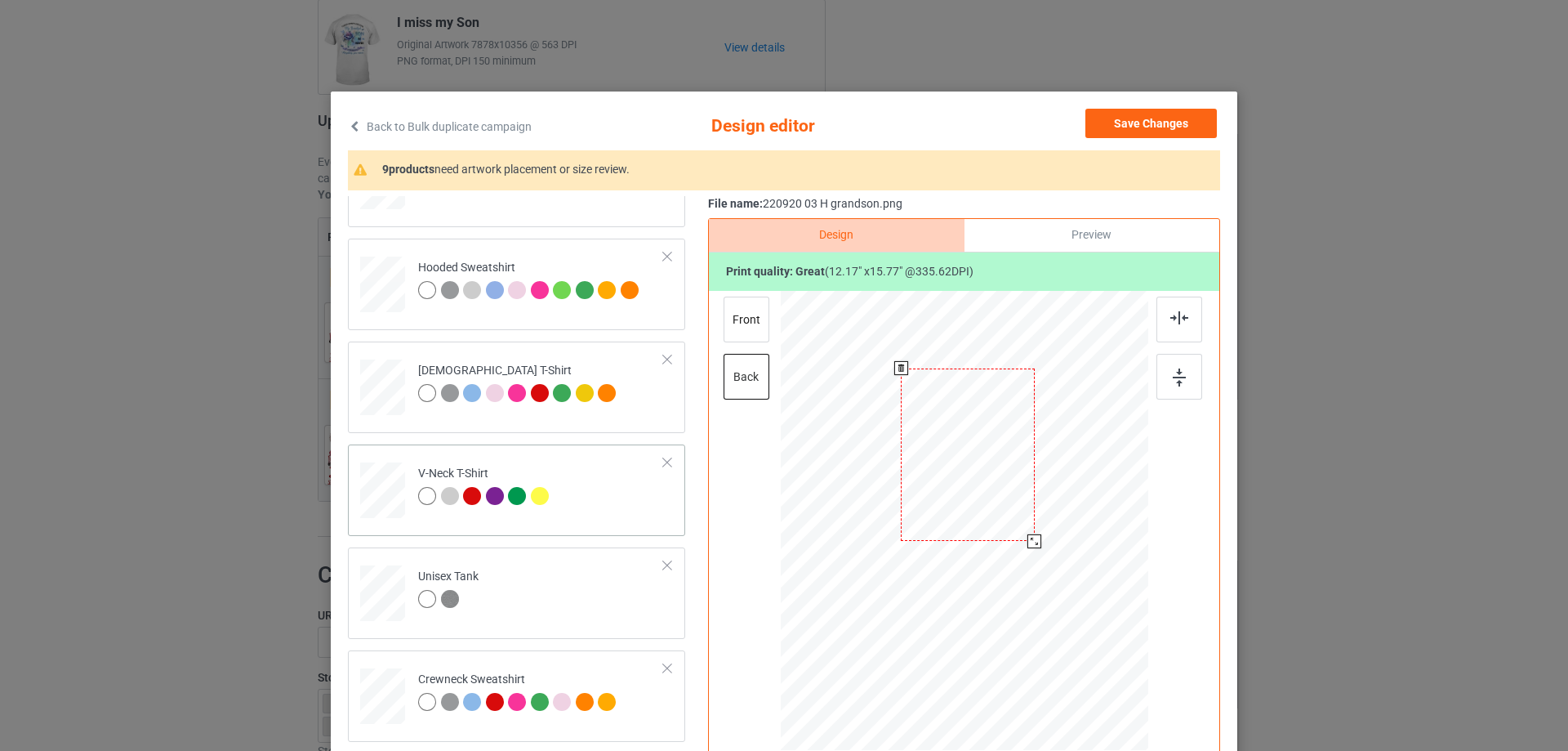
click at [1046, 569] on div at bounding box center [964, 523] width 367 height 464
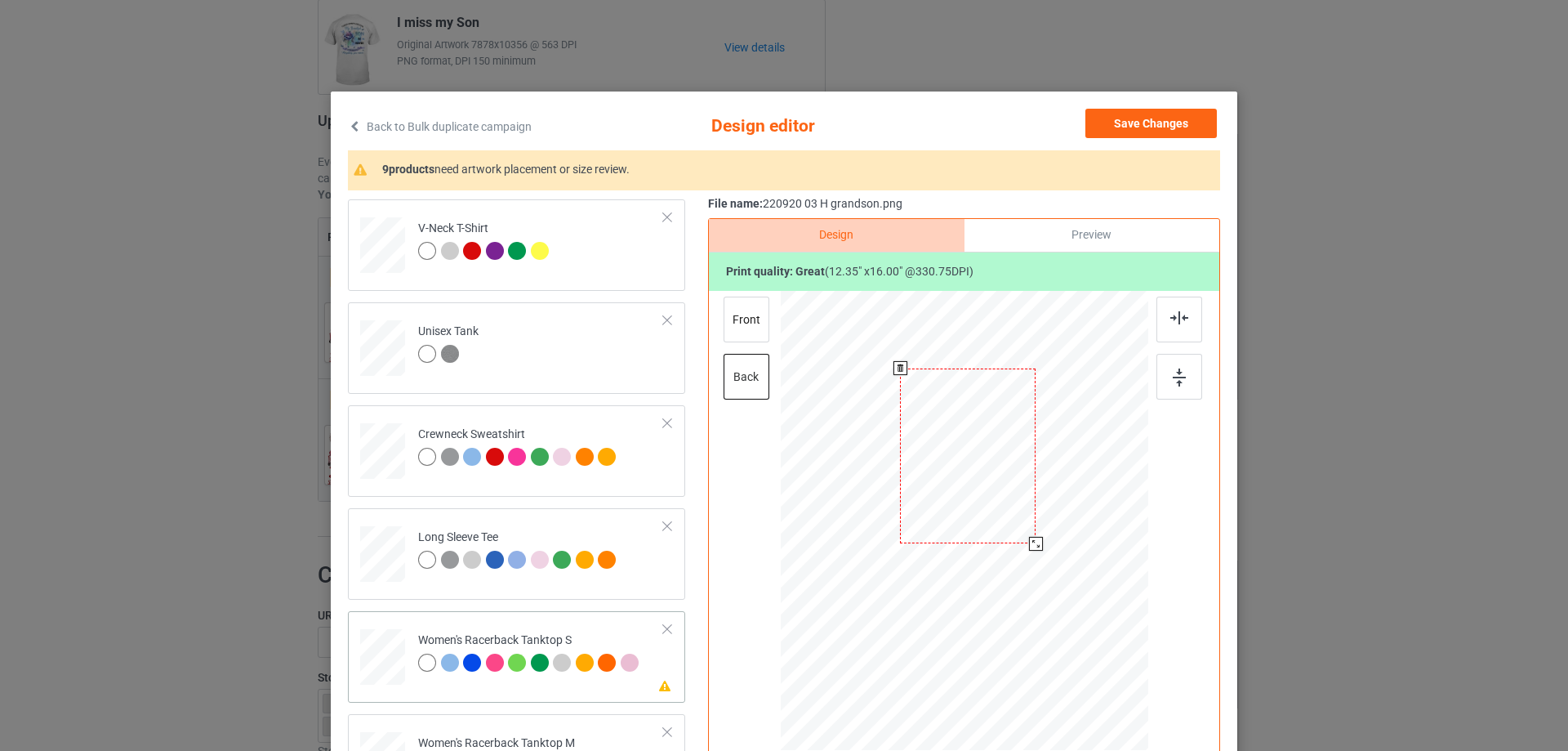
scroll to position [653, 0]
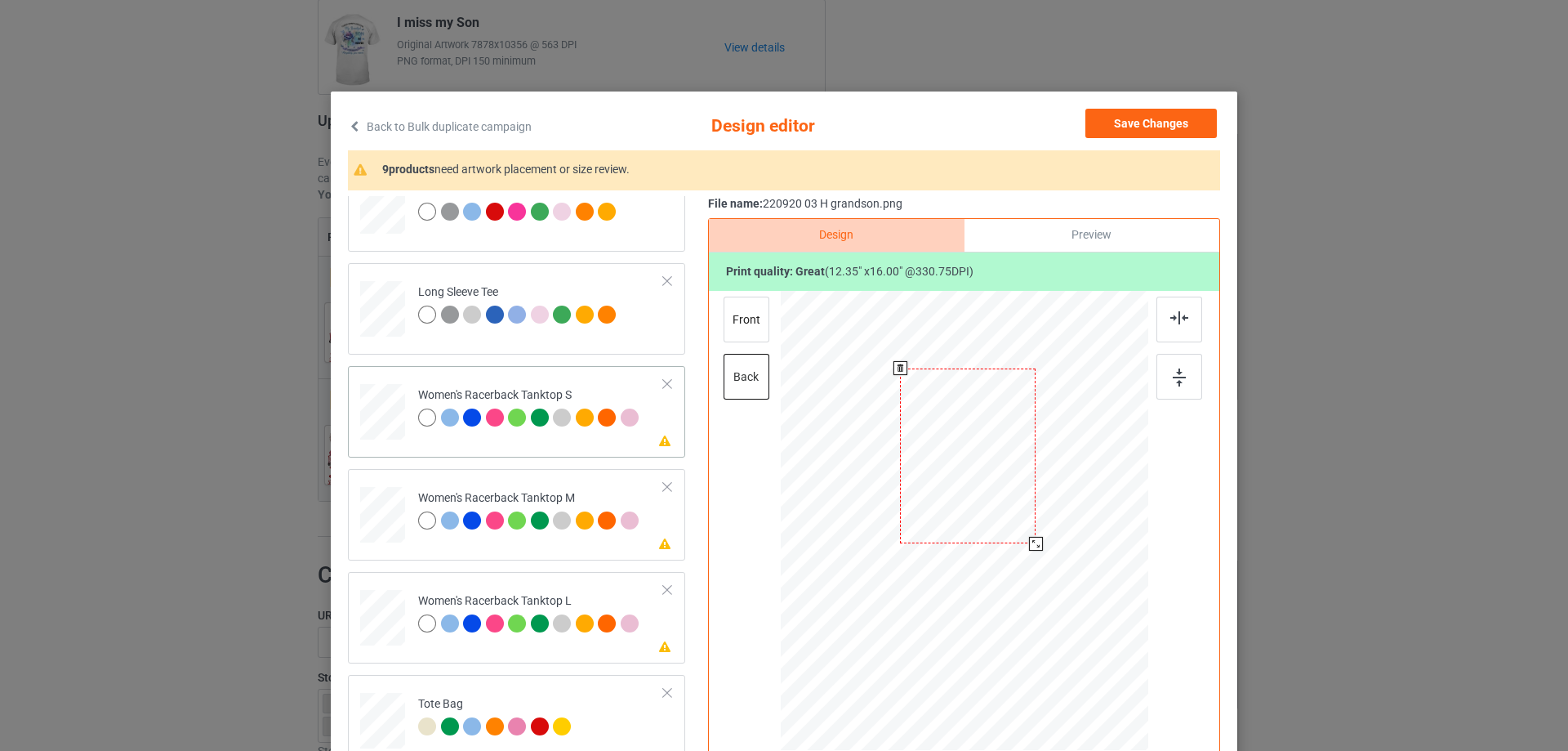
click at [383, 417] on div at bounding box center [383, 413] width 45 height 57
drag, startPoint x: 1059, startPoint y: 653, endPoint x: 1035, endPoint y: 600, distance: 58.2
click at [1037, 602] on div at bounding box center [965, 521] width 332 height 460
drag, startPoint x: 988, startPoint y: 515, endPoint x: 983, endPoint y: 533, distance: 18.7
click at [983, 533] on div at bounding box center [959, 539] width 136 height 176
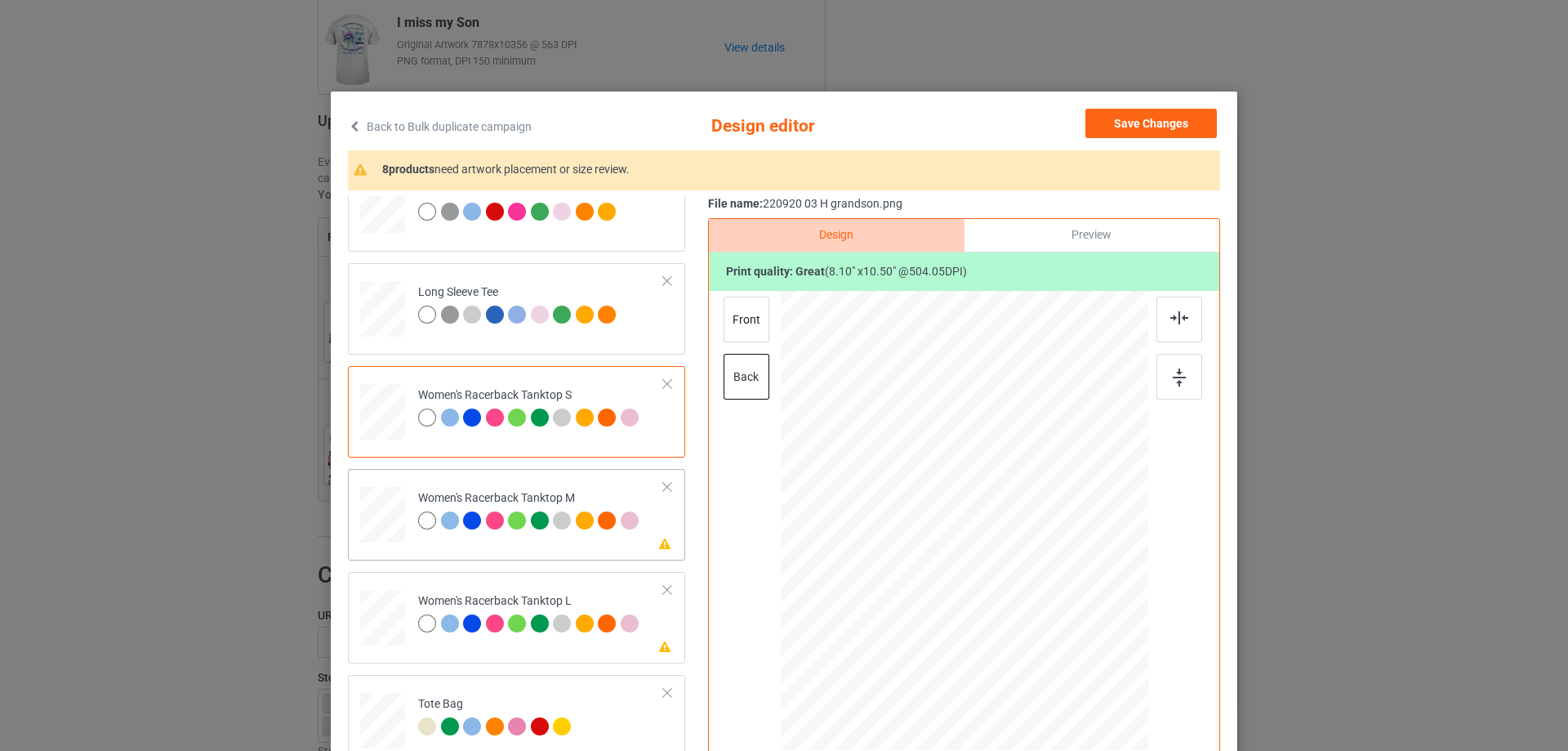
scroll to position [817, 0]
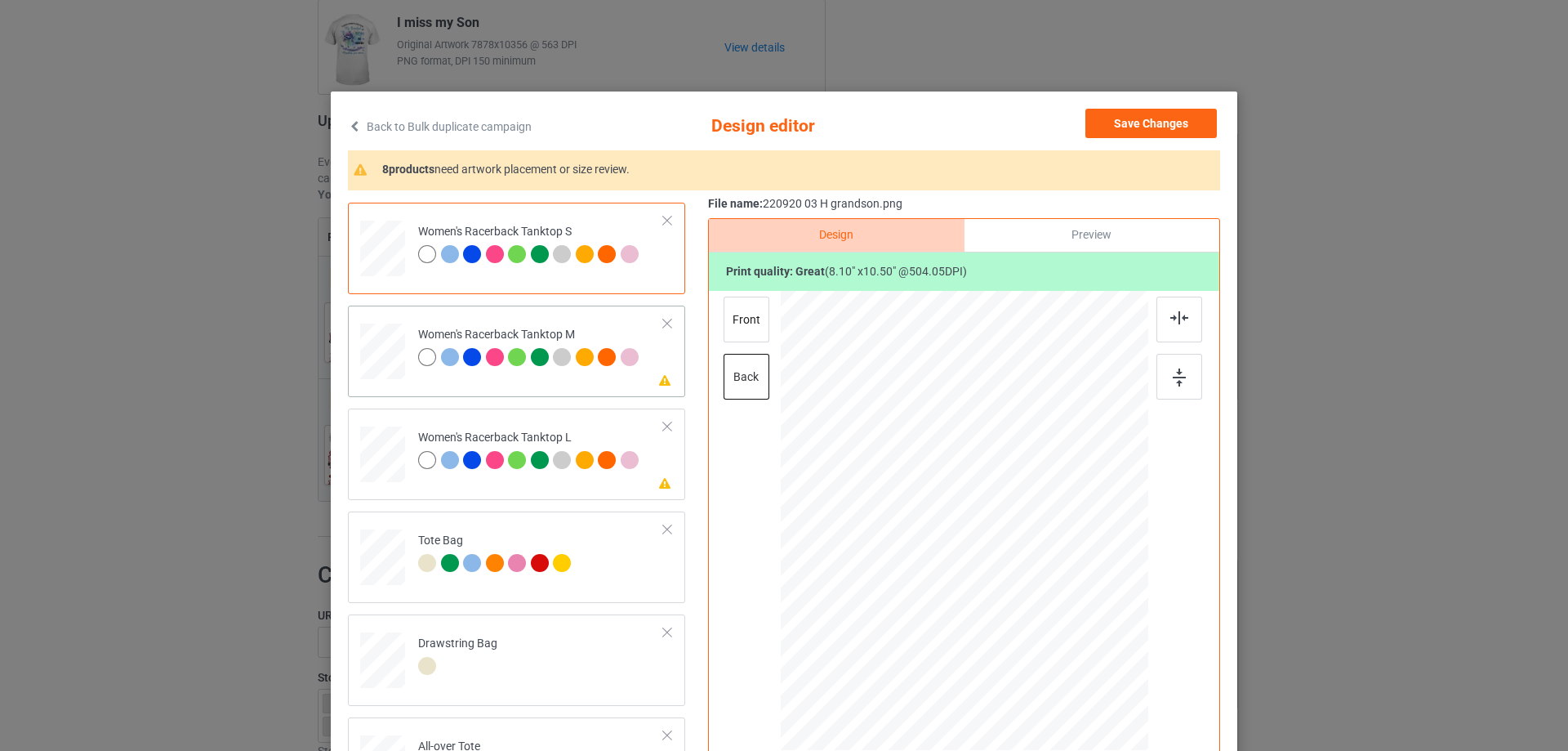
click at [393, 373] on div at bounding box center [383, 352] width 45 height 57
drag, startPoint x: 1064, startPoint y: 655, endPoint x: 1012, endPoint y: 586, distance: 86.4
click at [1028, 605] on div at bounding box center [1034, 611] width 14 height 14
drag, startPoint x: 992, startPoint y: 553, endPoint x: 987, endPoint y: 568, distance: 15.8
click at [987, 568] on div at bounding box center [960, 535] width 132 height 170
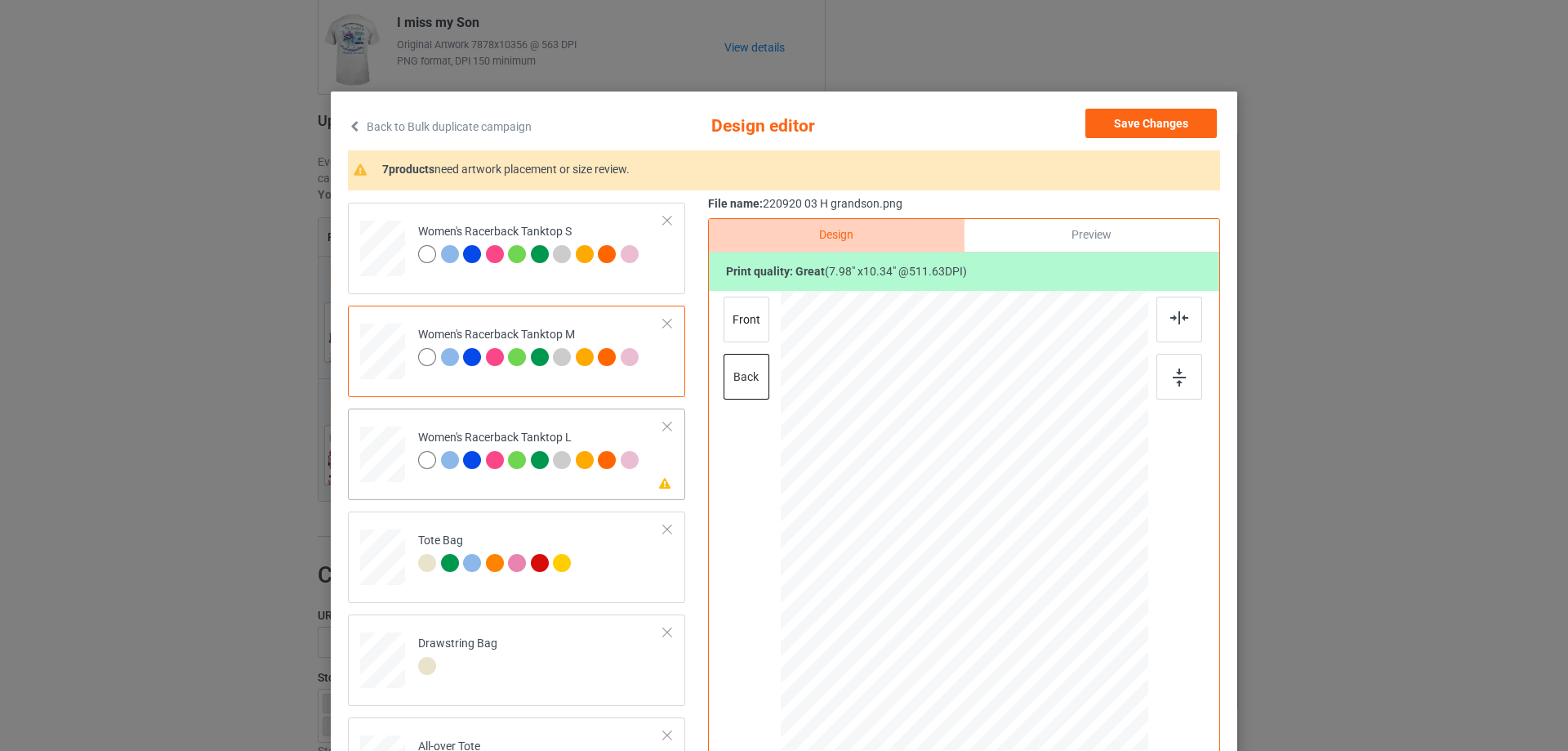
scroll to position [899, 0]
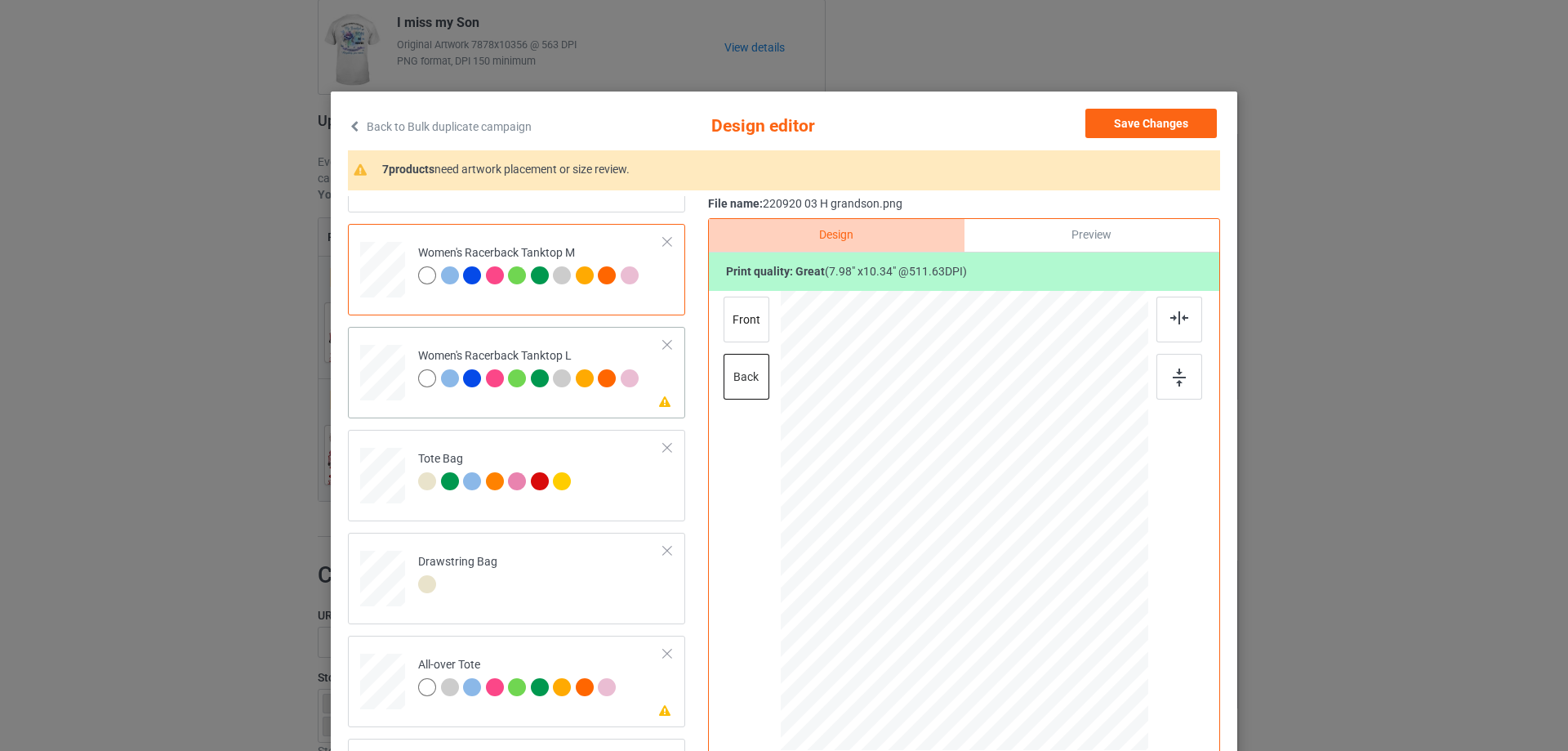
click at [384, 390] on div at bounding box center [383, 373] width 45 height 54
drag, startPoint x: 1067, startPoint y: 665, endPoint x: 1028, endPoint y: 597, distance: 78.4
click at [1028, 597] on div at bounding box center [965, 521] width 359 height 460
click at [976, 566] on div at bounding box center [960, 527] width 122 height 159
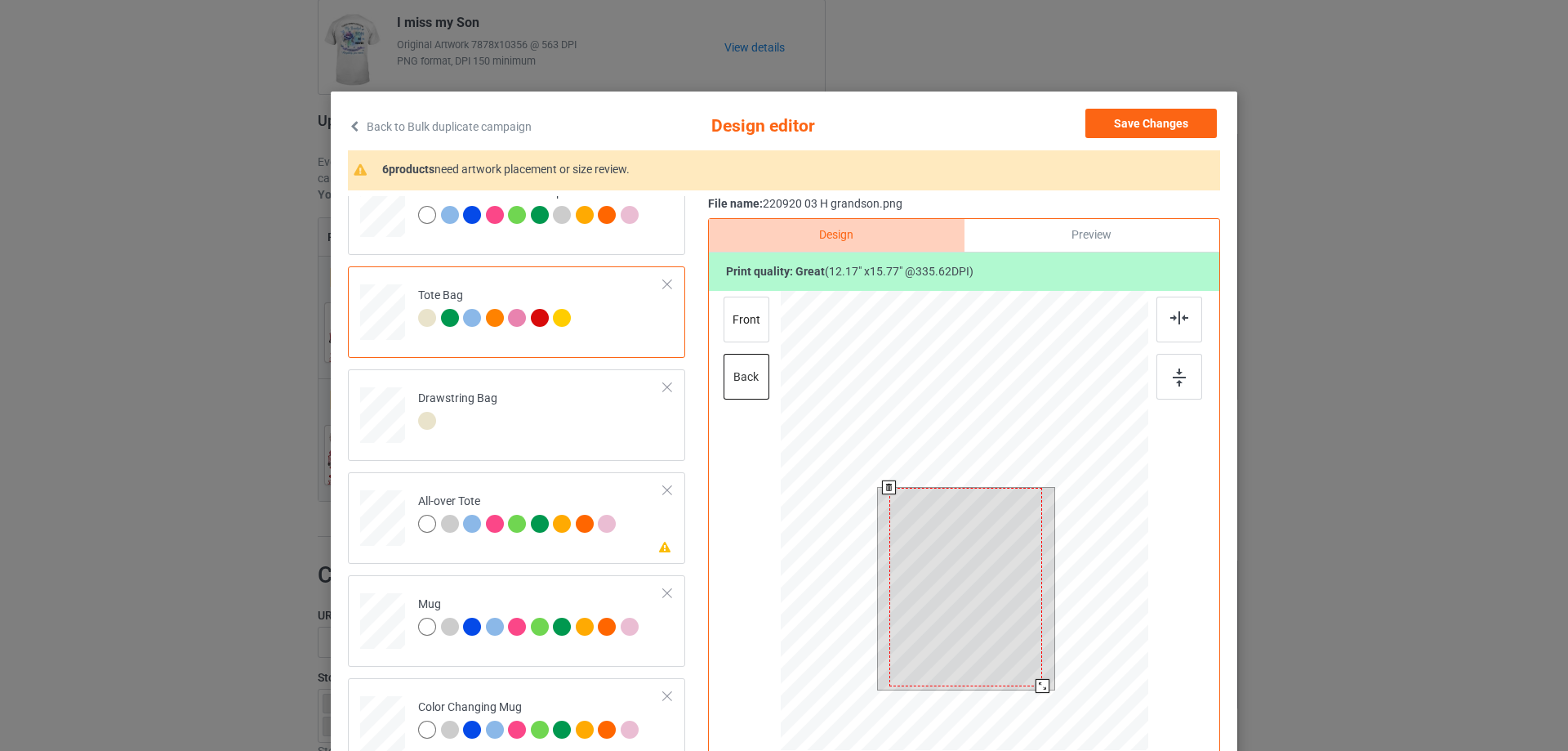
click at [1084, 742] on div at bounding box center [964, 523] width 367 height 464
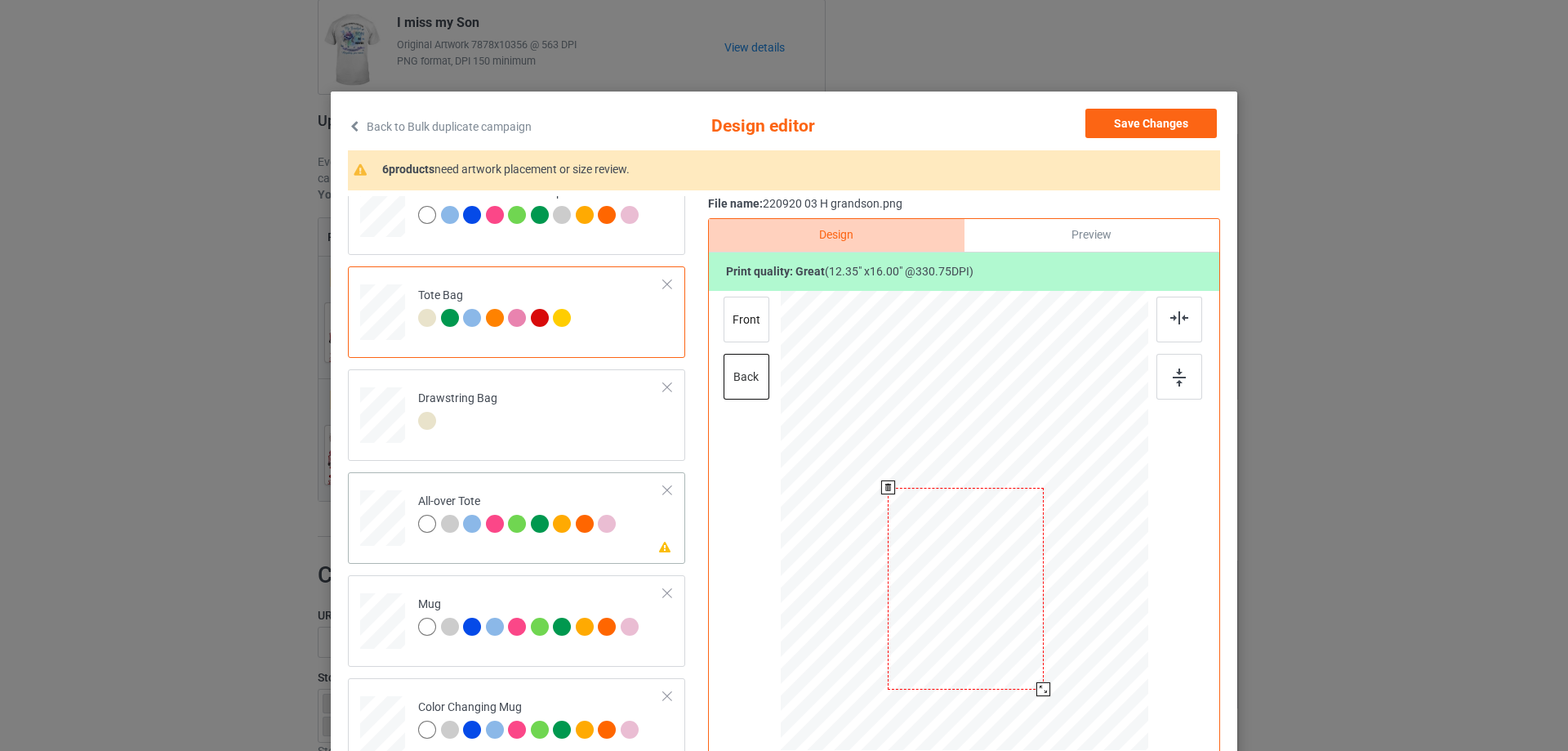
click at [377, 505] on div at bounding box center [383, 518] width 45 height 45
click at [1066, 663] on div at bounding box center [1072, 660] width 14 height 14
drag, startPoint x: 1010, startPoint y: 617, endPoint x: 1073, endPoint y: 532, distance: 105.8
click at [1011, 614] on div at bounding box center [965, 518] width 217 height 280
click at [1176, 322] on img at bounding box center [1179, 318] width 18 height 13
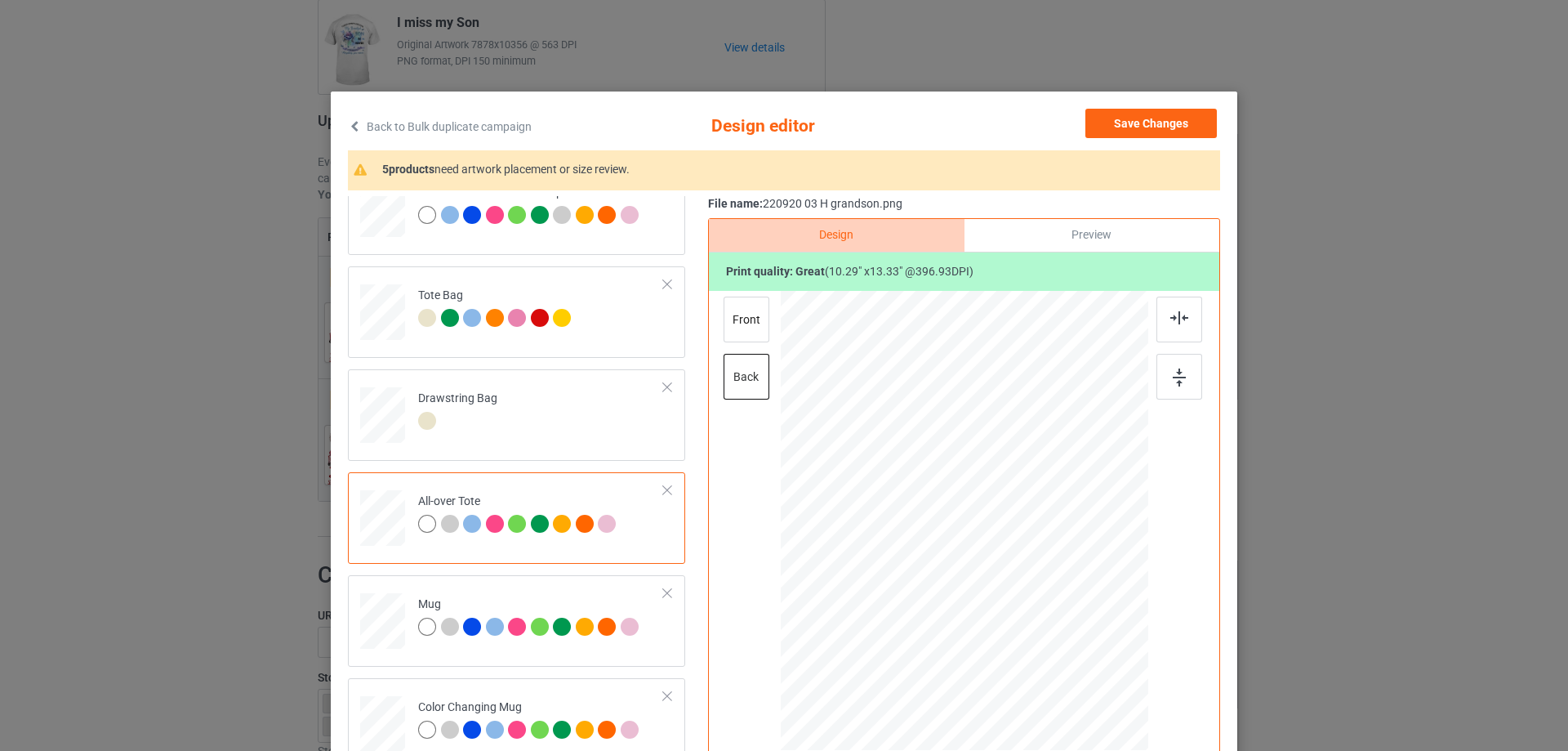
scroll to position [192, 0]
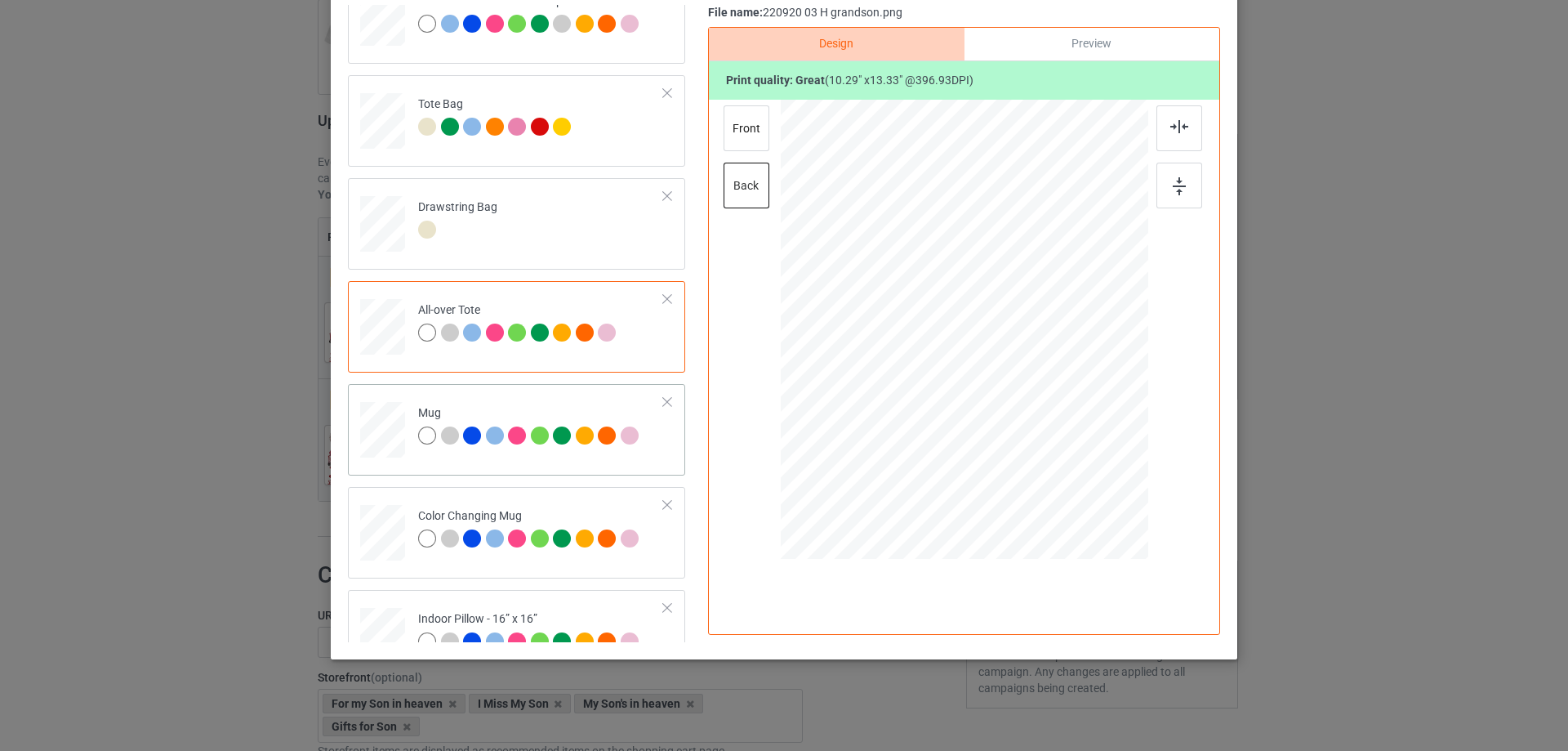
click at [389, 429] on div at bounding box center [383, 430] width 45 height 19
click at [1179, 182] on img at bounding box center [1179, 186] width 13 height 18
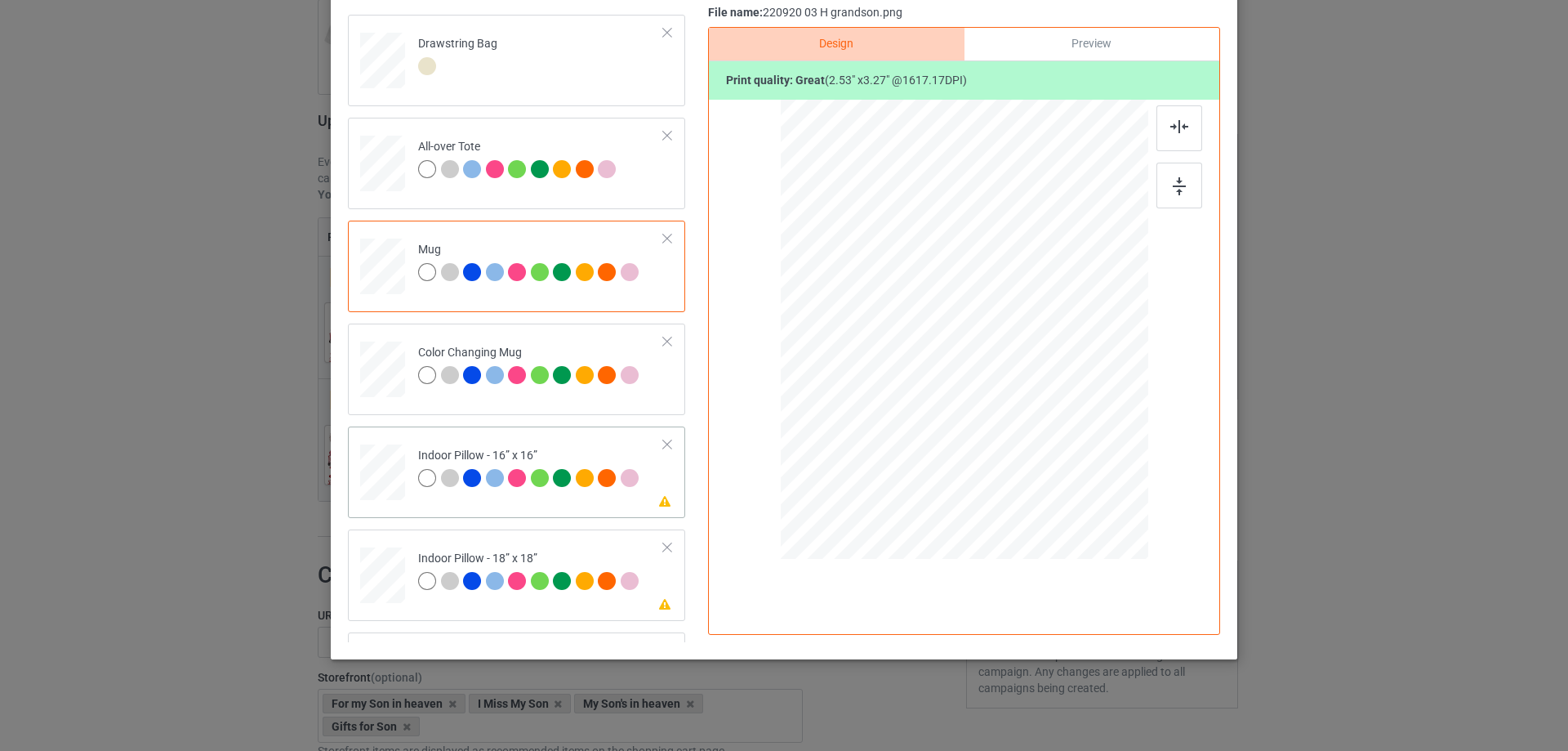
drag, startPoint x: 389, startPoint y: 468, endPoint x: 497, endPoint y: 475, distance: 108.2
click at [389, 468] on div at bounding box center [383, 473] width 45 height 45
drag, startPoint x: 1066, startPoint y: 477, endPoint x: 1060, endPoint y: 462, distance: 16.2
click at [1060, 462] on div at bounding box center [1065, 461] width 14 height 14
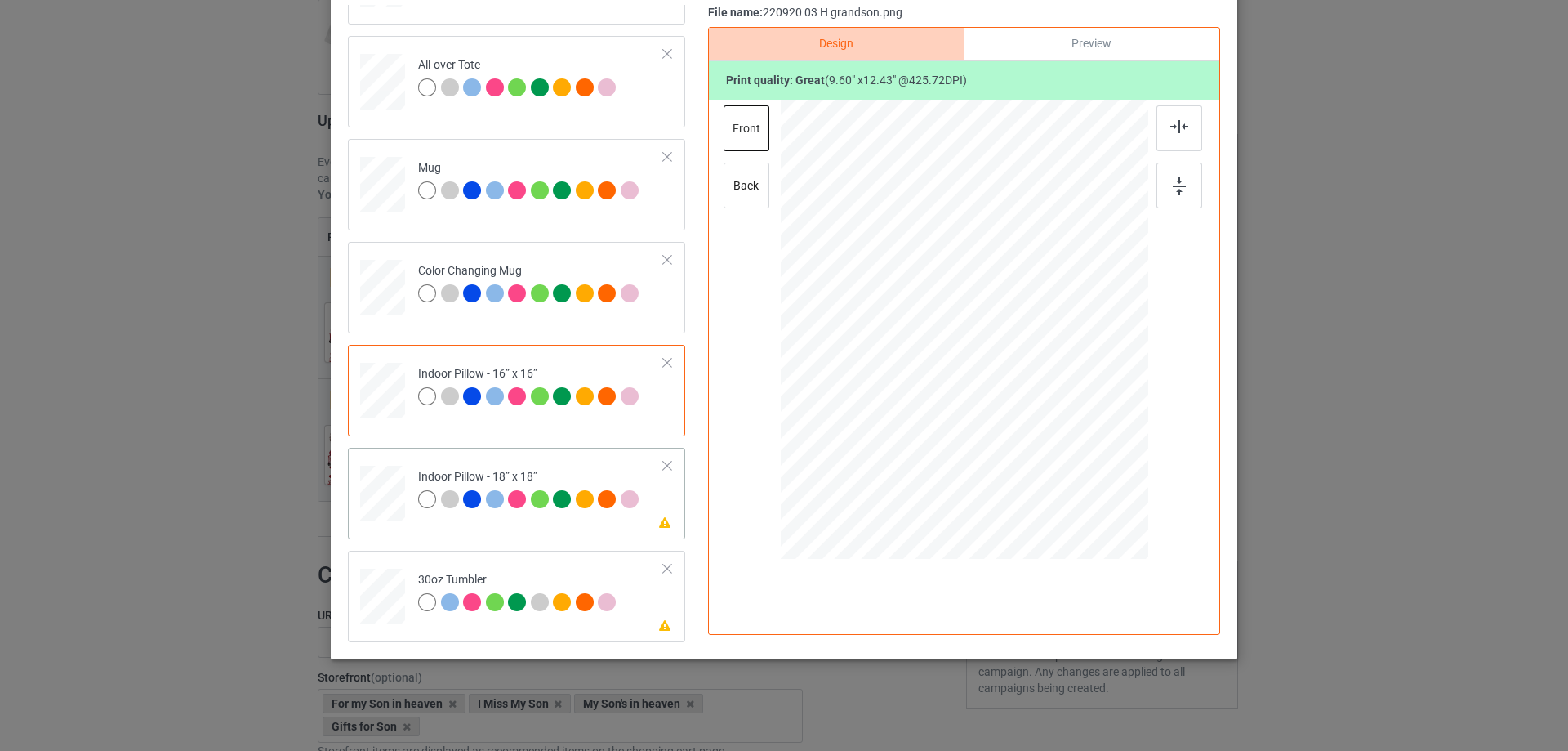
scroll to position [1389, 0]
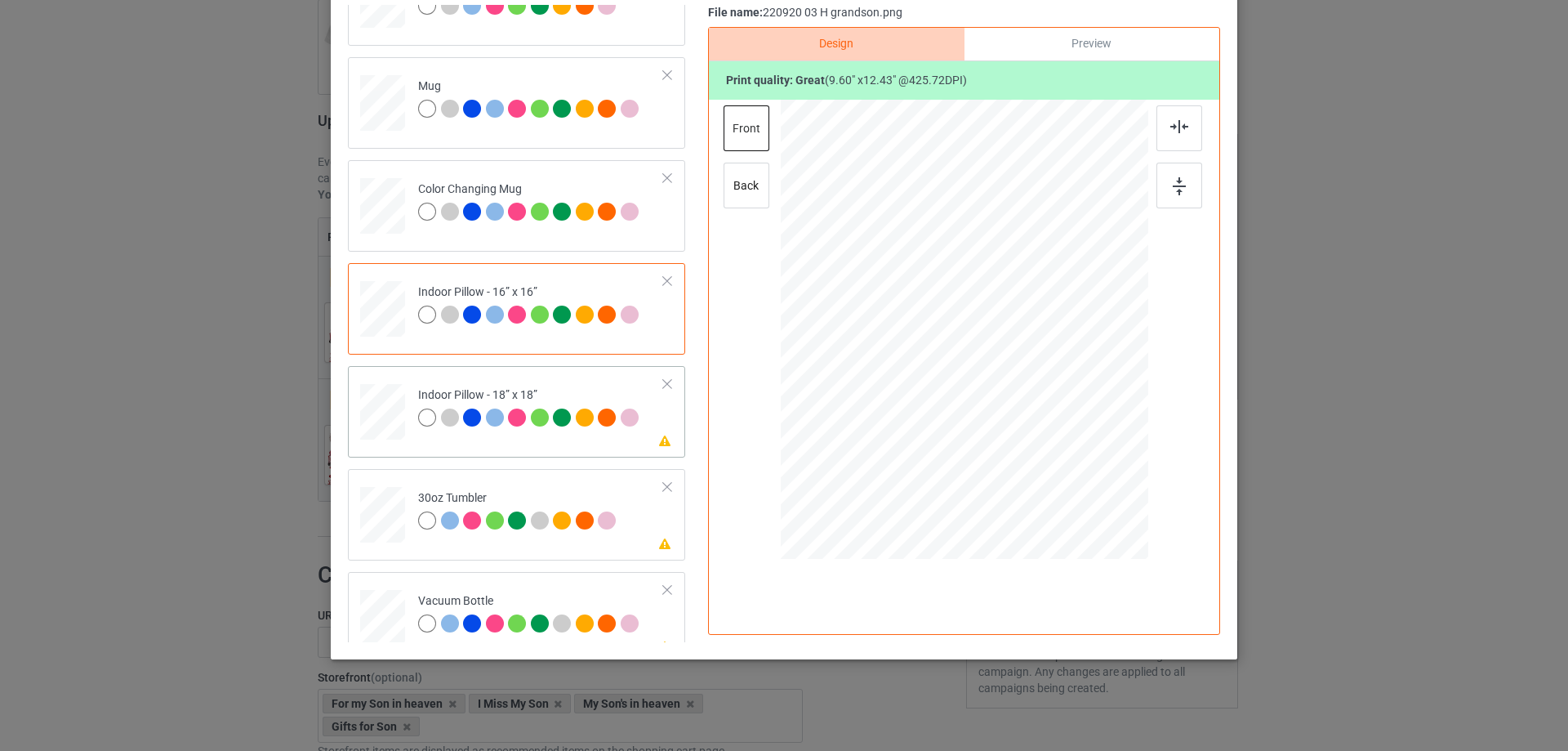
click at [381, 409] on div at bounding box center [383, 412] width 45 height 45
drag, startPoint x: 1066, startPoint y: 475, endPoint x: 1064, endPoint y: 462, distance: 13.2
click at [1064, 462] on div at bounding box center [1067, 463] width 14 height 14
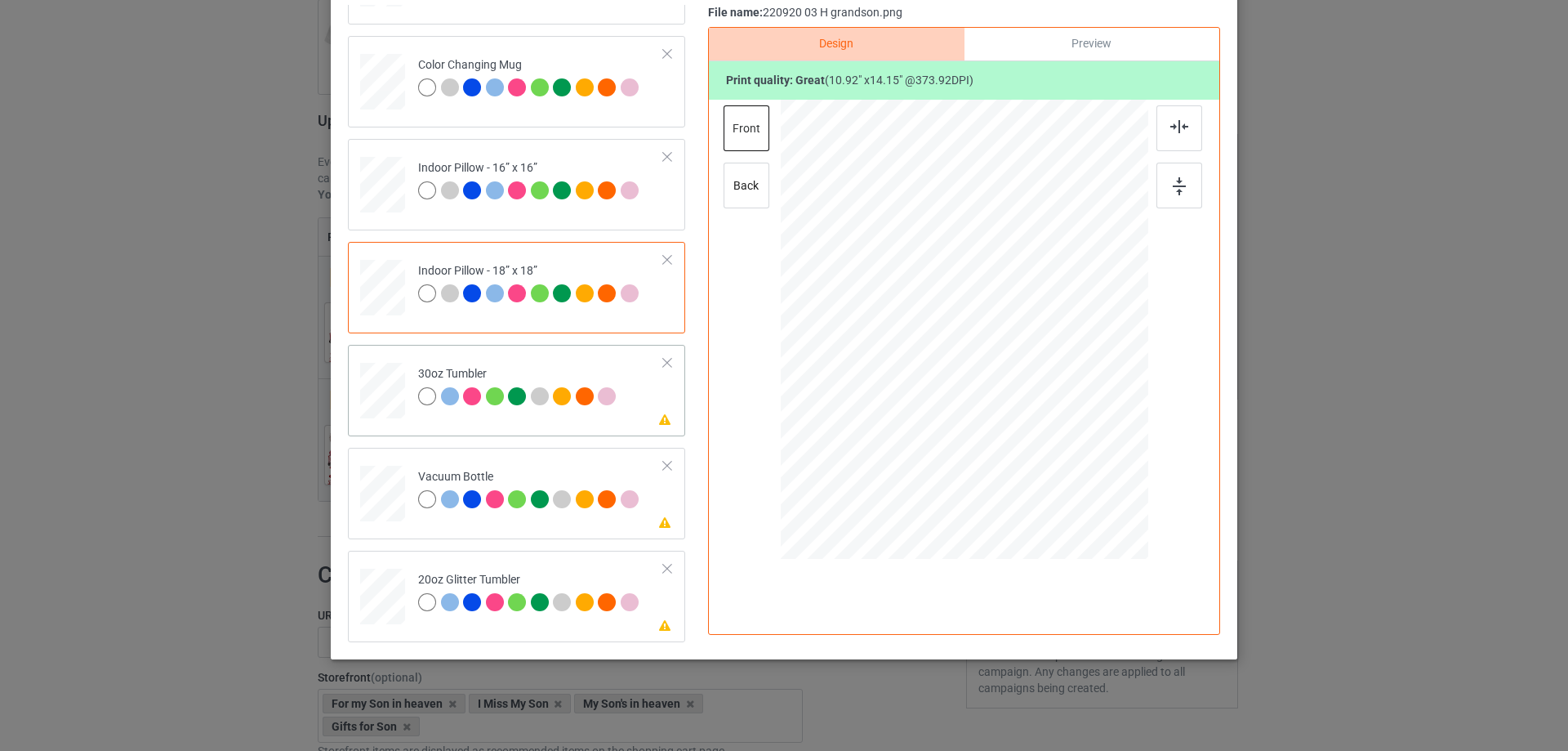
click at [390, 388] on div at bounding box center [383, 391] width 44 height 25
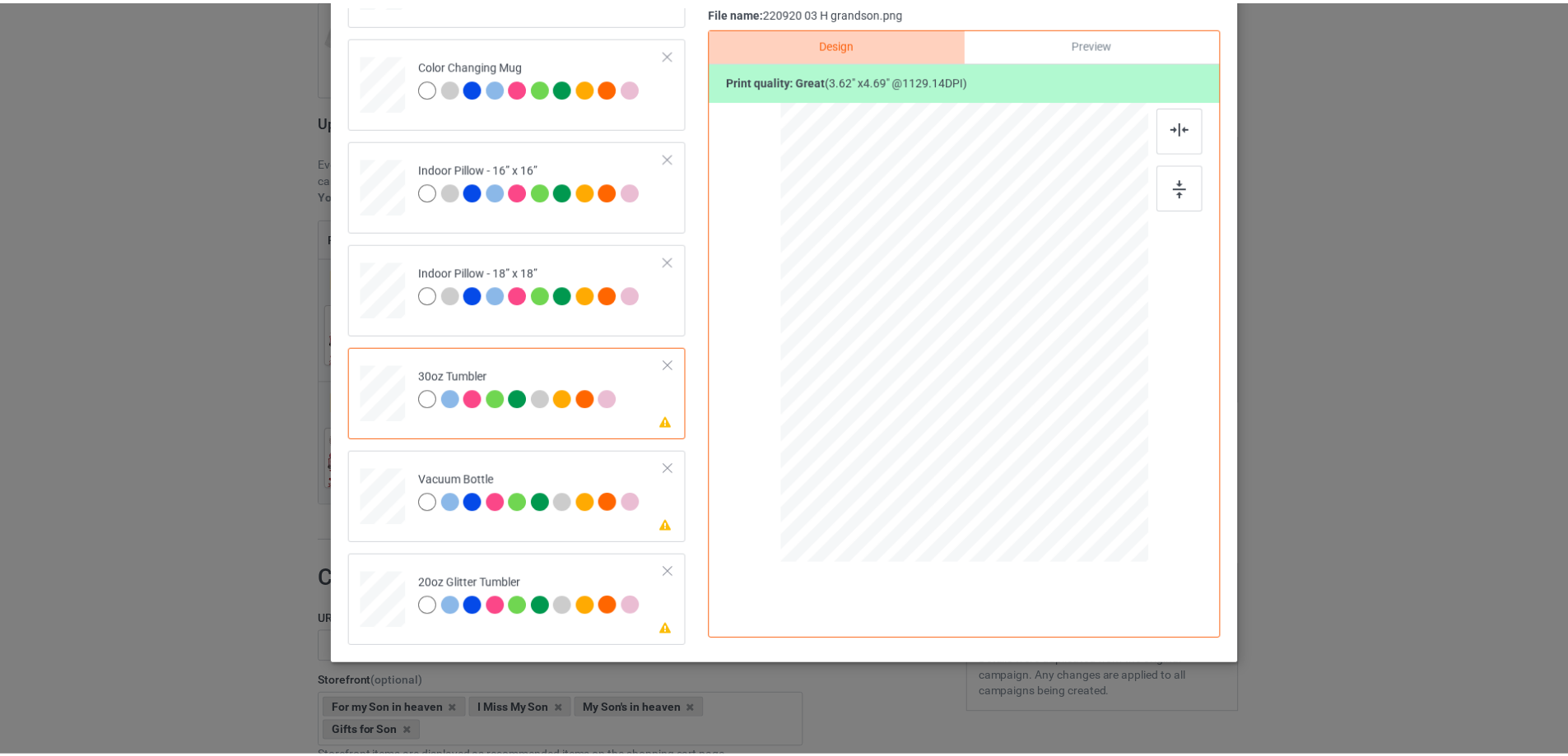
scroll to position [28, 0]
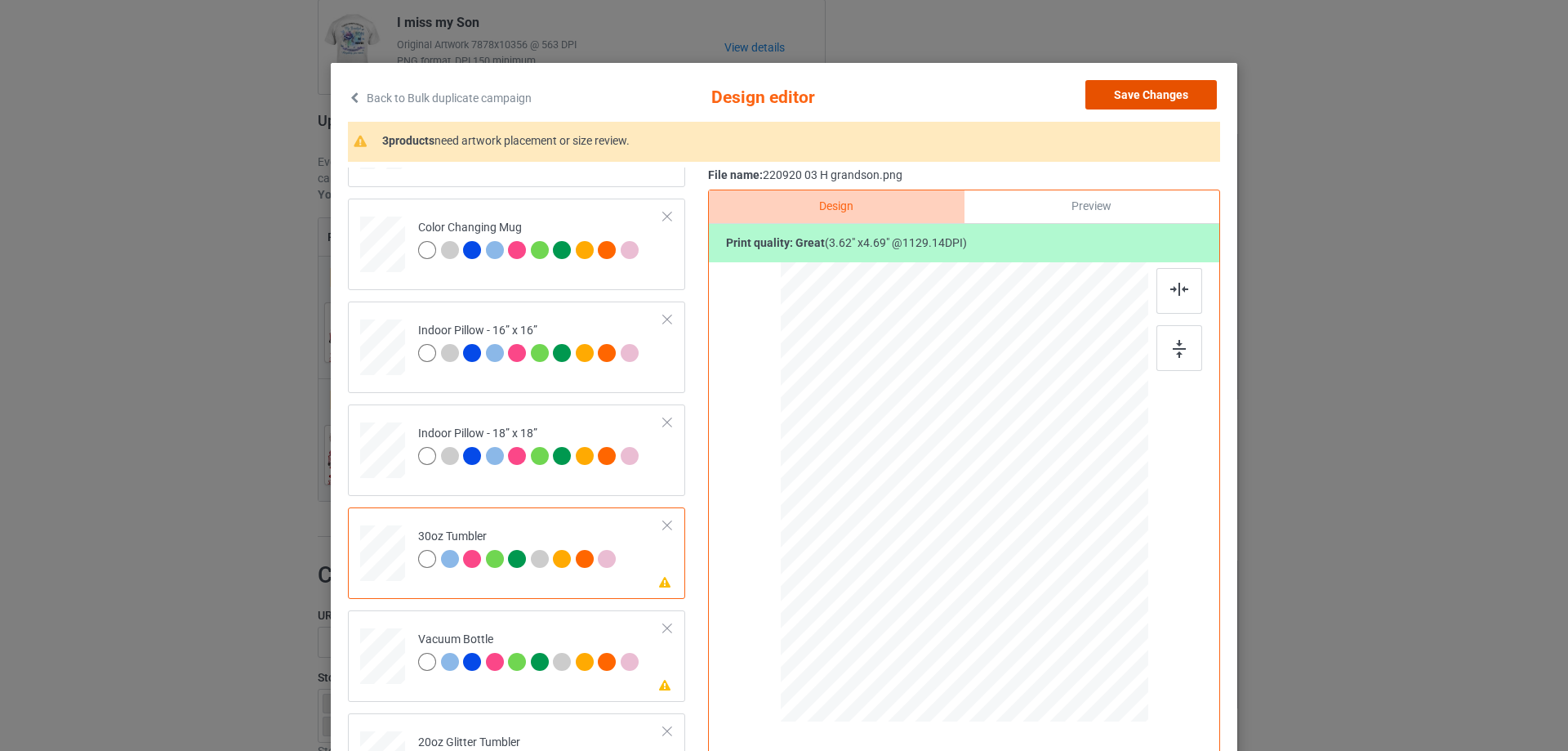
click at [1163, 83] on button "Save Changes" at bounding box center [1151, 95] width 132 height 29
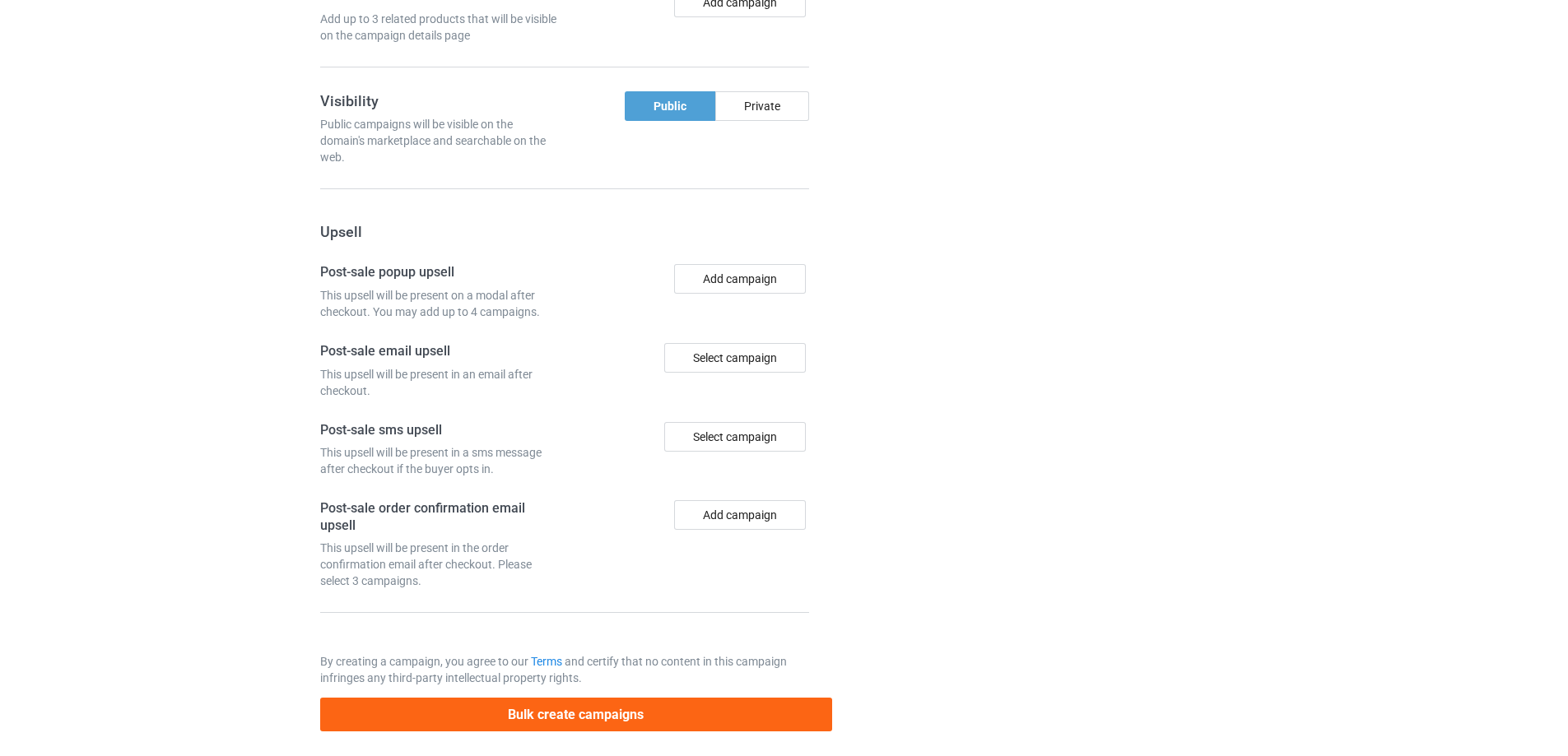
scroll to position [1517, 0]
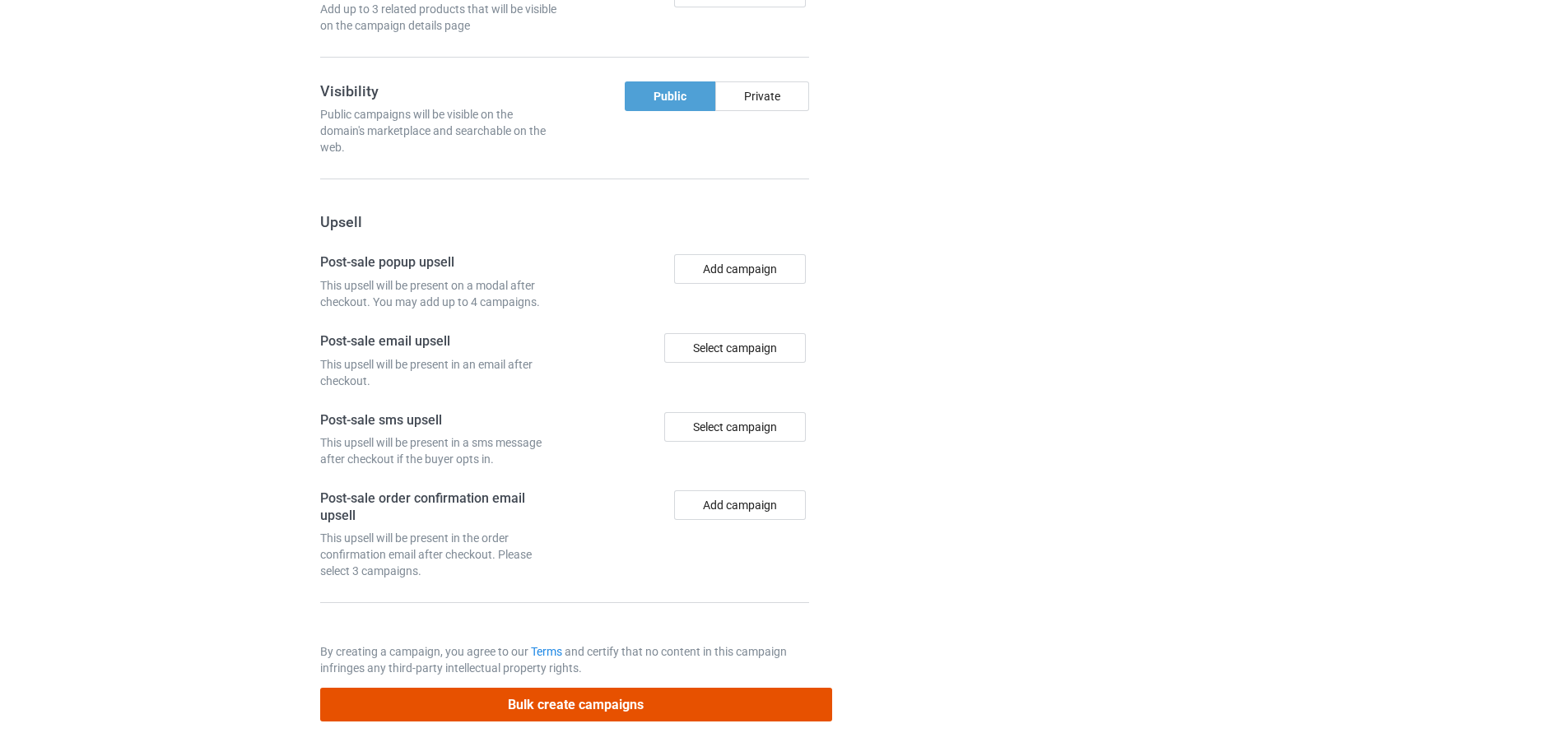
click at [605, 710] on button "Bulk create campaigns" at bounding box center [576, 704] width 512 height 34
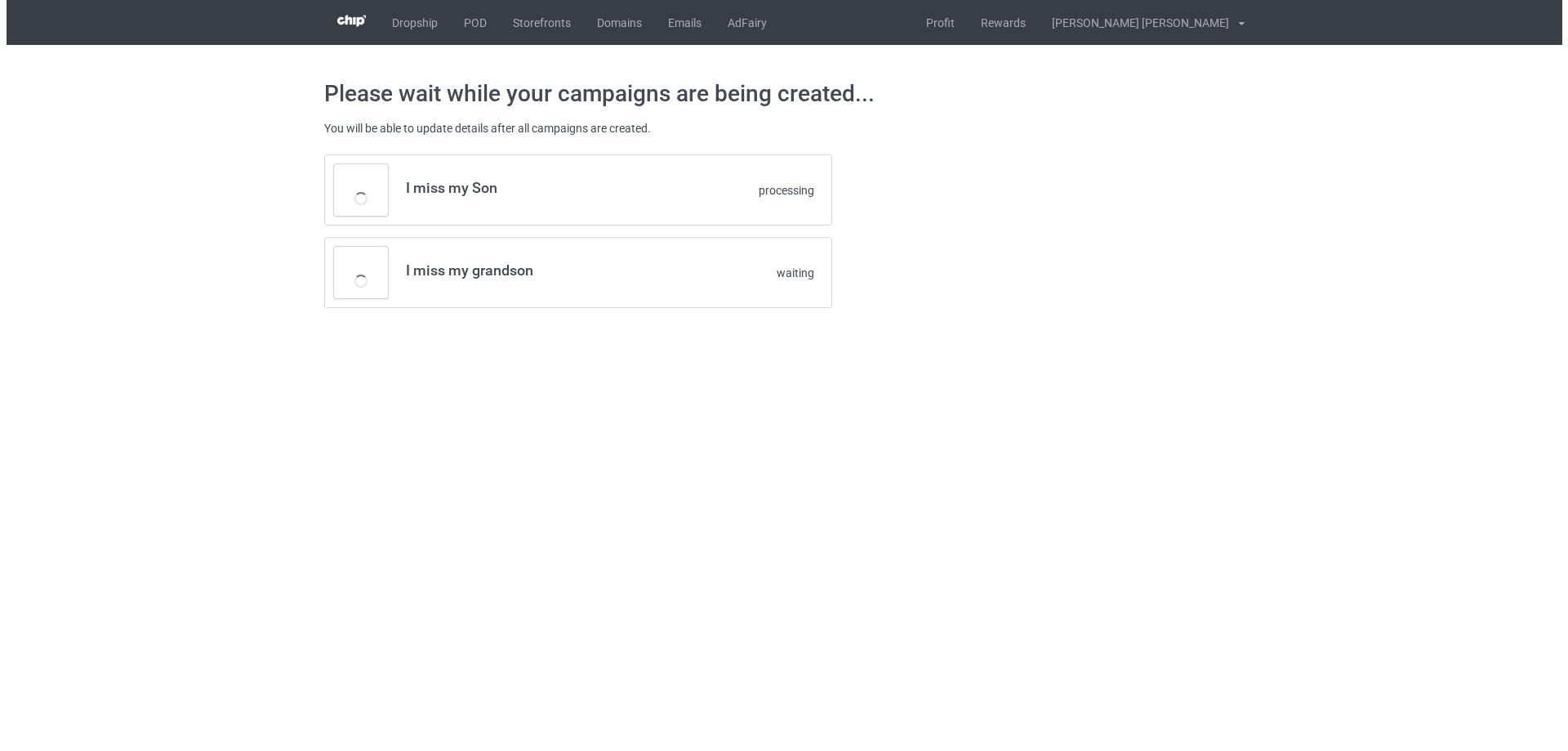
scroll to position [0, 0]
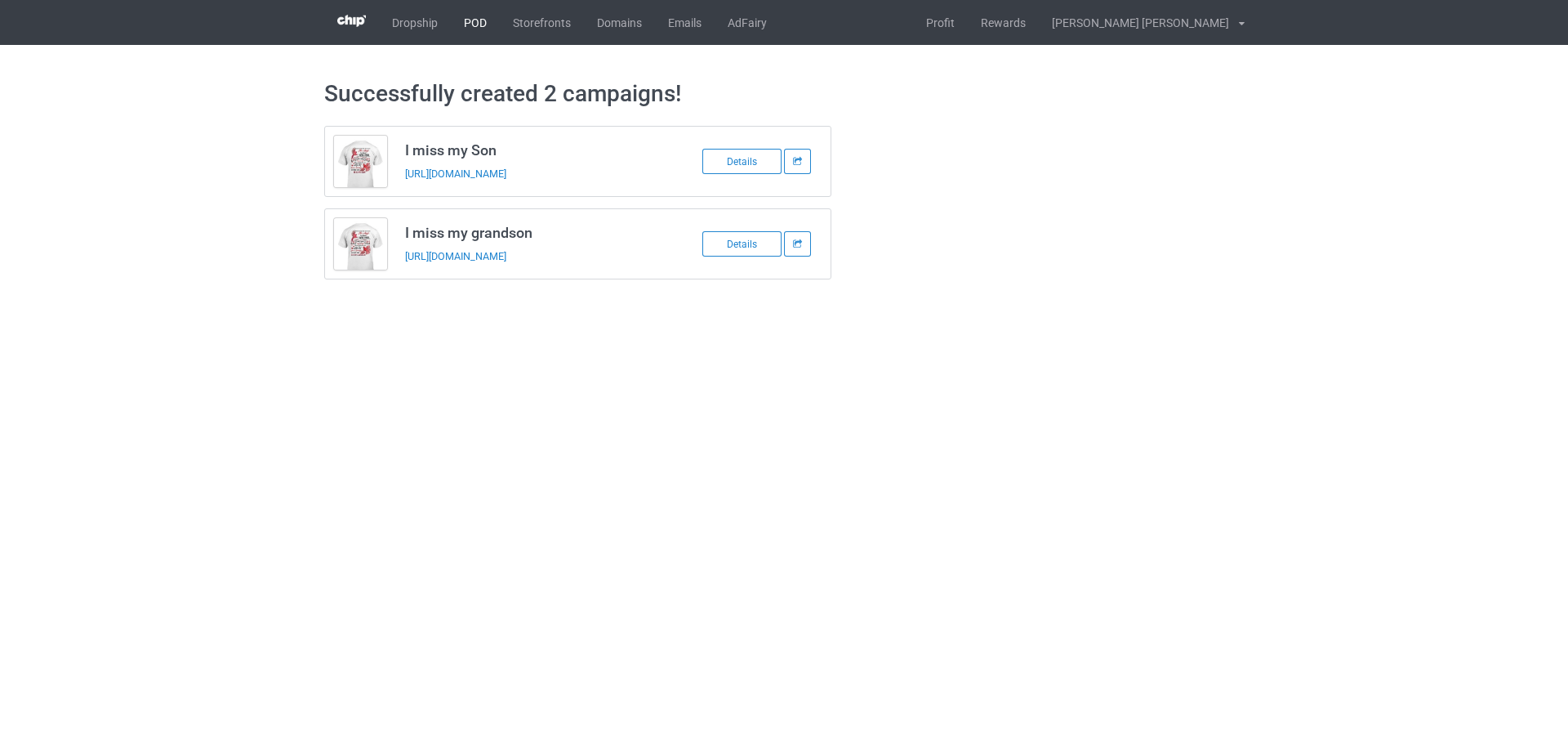
click at [465, 24] on link "POD" at bounding box center [475, 22] width 49 height 45
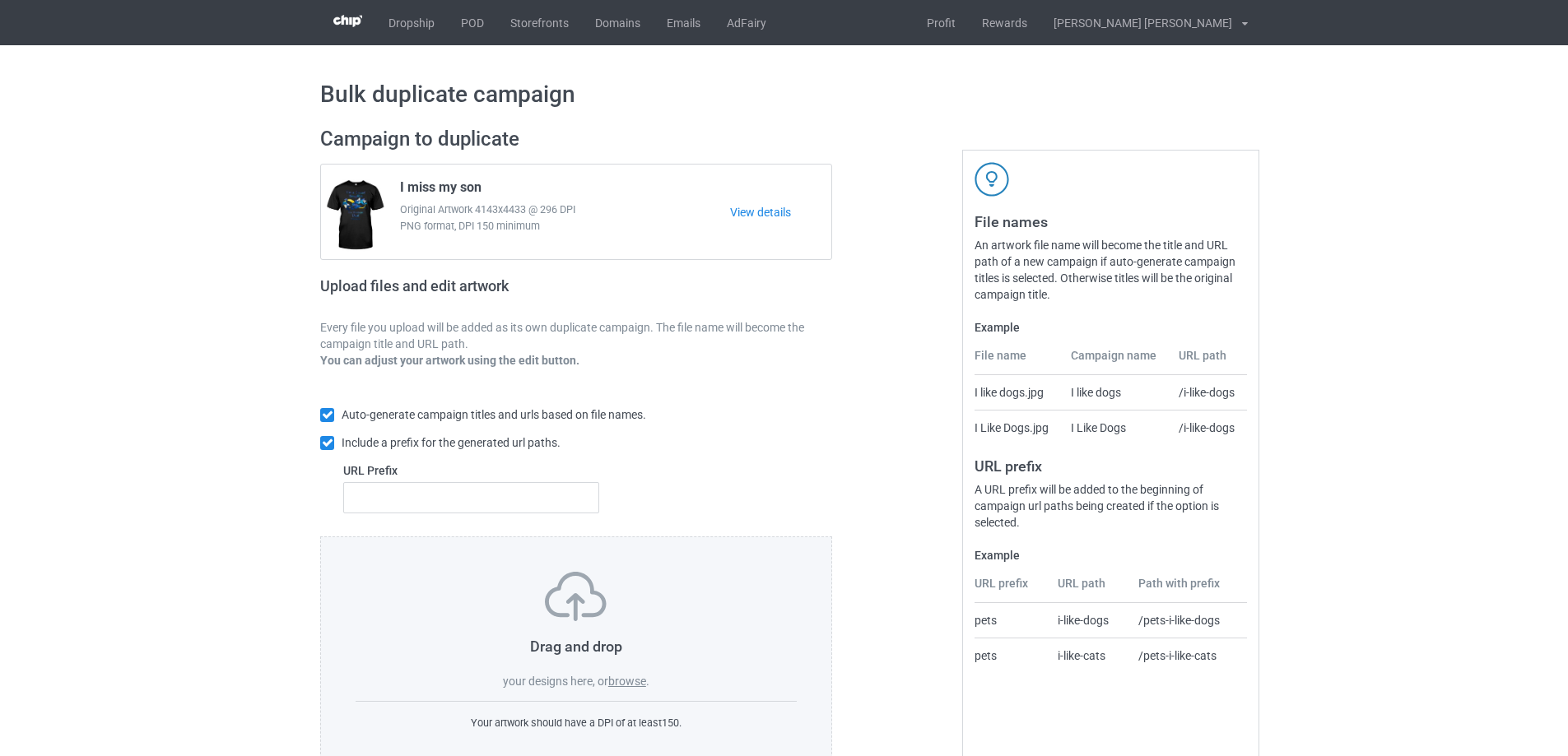
click at [641, 684] on label "browse" at bounding box center [627, 681] width 38 height 13
click at [0, 0] on input "browse" at bounding box center [0, 0] width 0 height 0
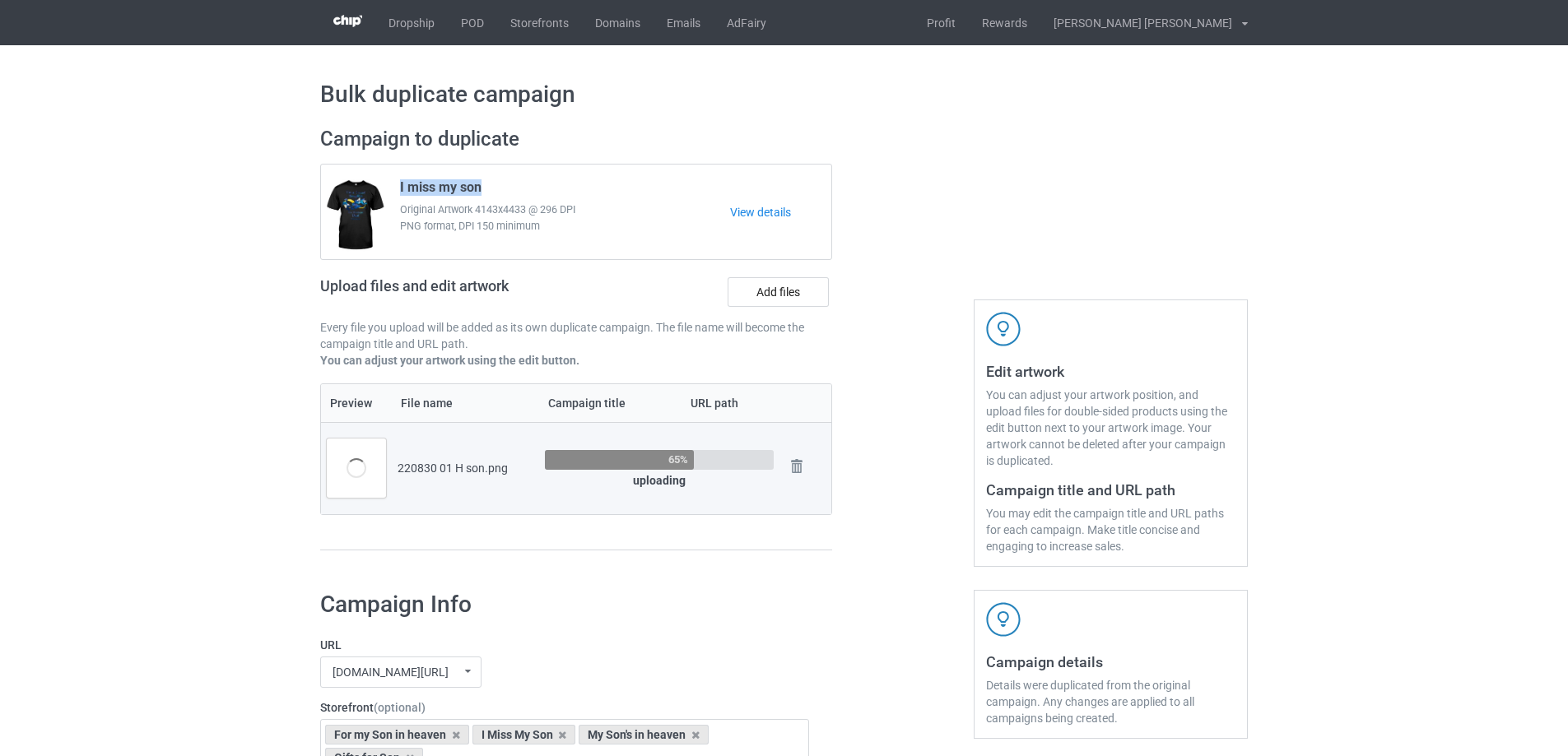
drag, startPoint x: 491, startPoint y: 185, endPoint x: 396, endPoint y: 185, distance: 95.0
click at [396, 185] on div "I miss my son Original Artwork 4143x4433 @ 296 DPI PNG format, DPI 150 minimum" at bounding box center [559, 212] width 342 height 78
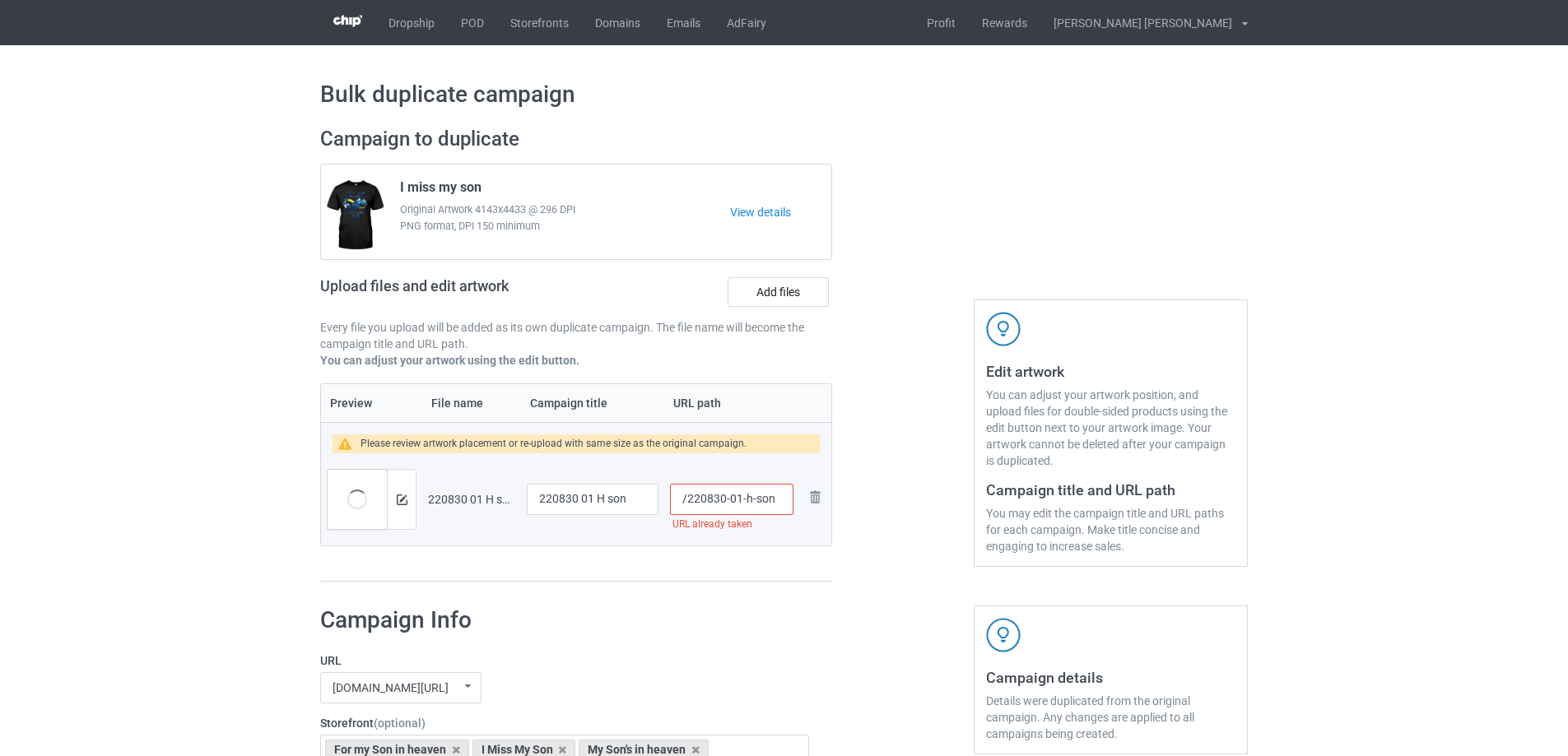
drag, startPoint x: 739, startPoint y: 501, endPoint x: 783, endPoint y: 503, distance: 44.0
click at [783, 503] on input "/220830-01-h-son" at bounding box center [731, 499] width 123 height 31
click at [467, 24] on link "POD" at bounding box center [472, 22] width 49 height 45
